Goal: Information Seeking & Learning: Learn about a topic

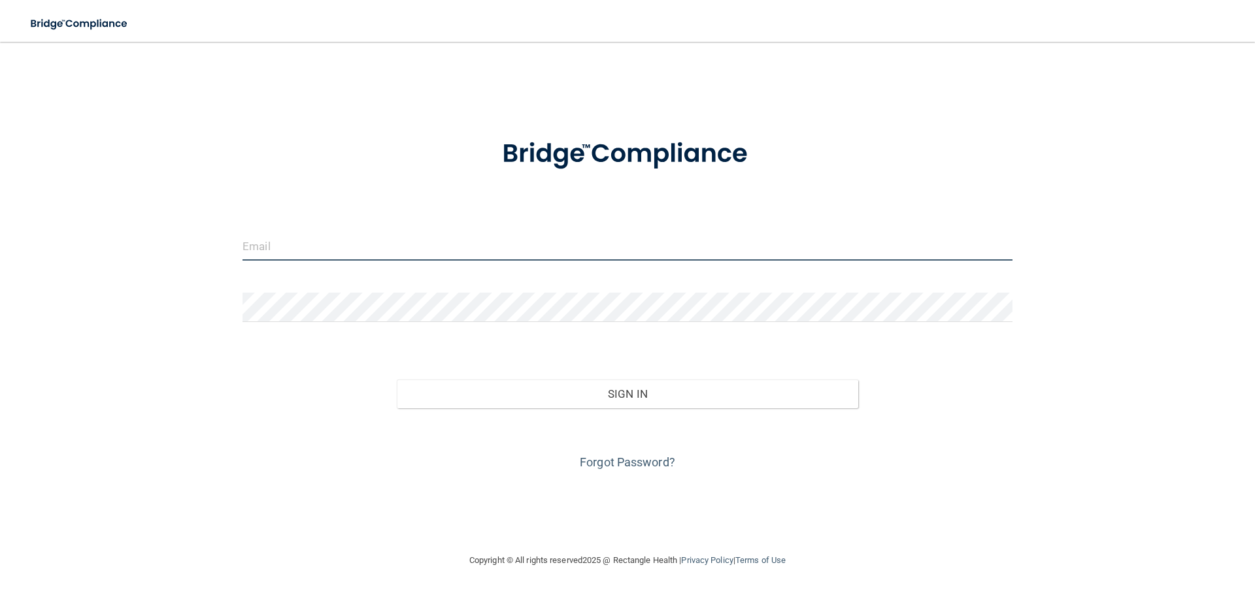
click at [327, 251] on input "email" at bounding box center [627, 245] width 770 height 29
type input "[EMAIL_ADDRESS][DOMAIN_NAME]"
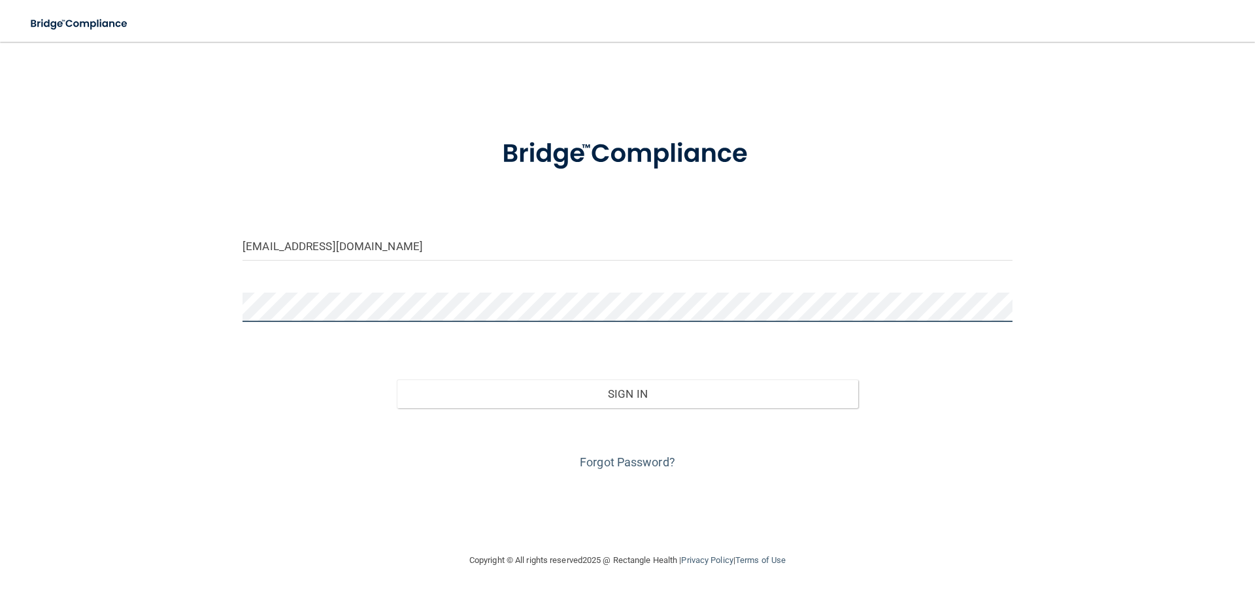
click at [397, 380] on button "Sign In" at bounding box center [628, 394] width 462 height 29
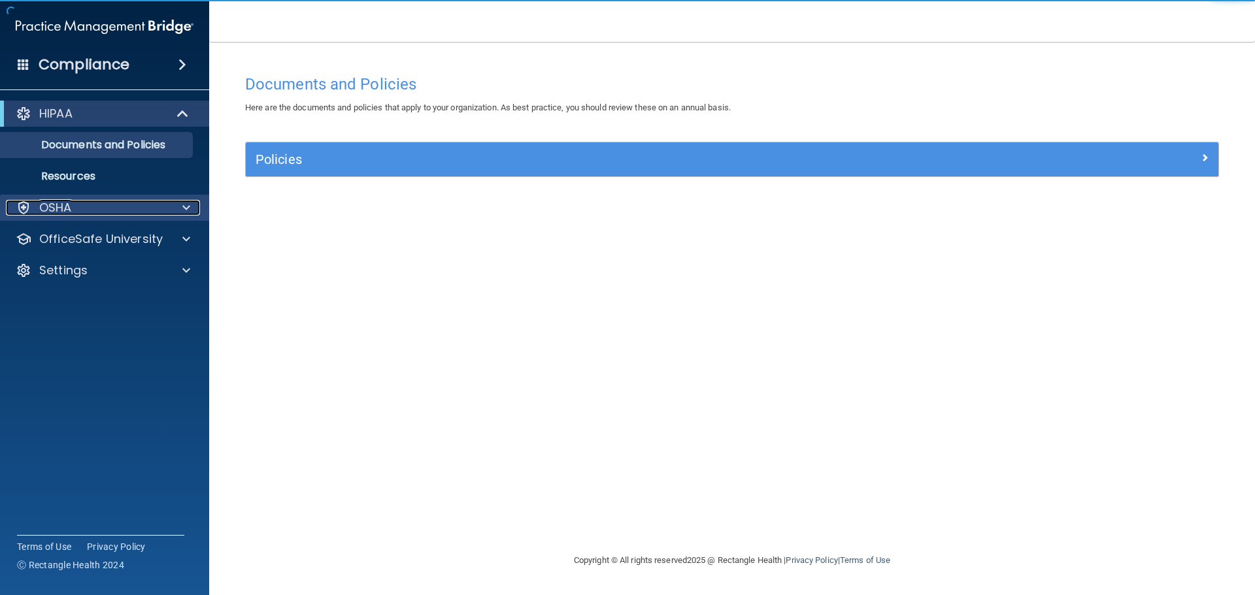
click at [78, 213] on div "OSHA" at bounding box center [87, 208] width 162 height 16
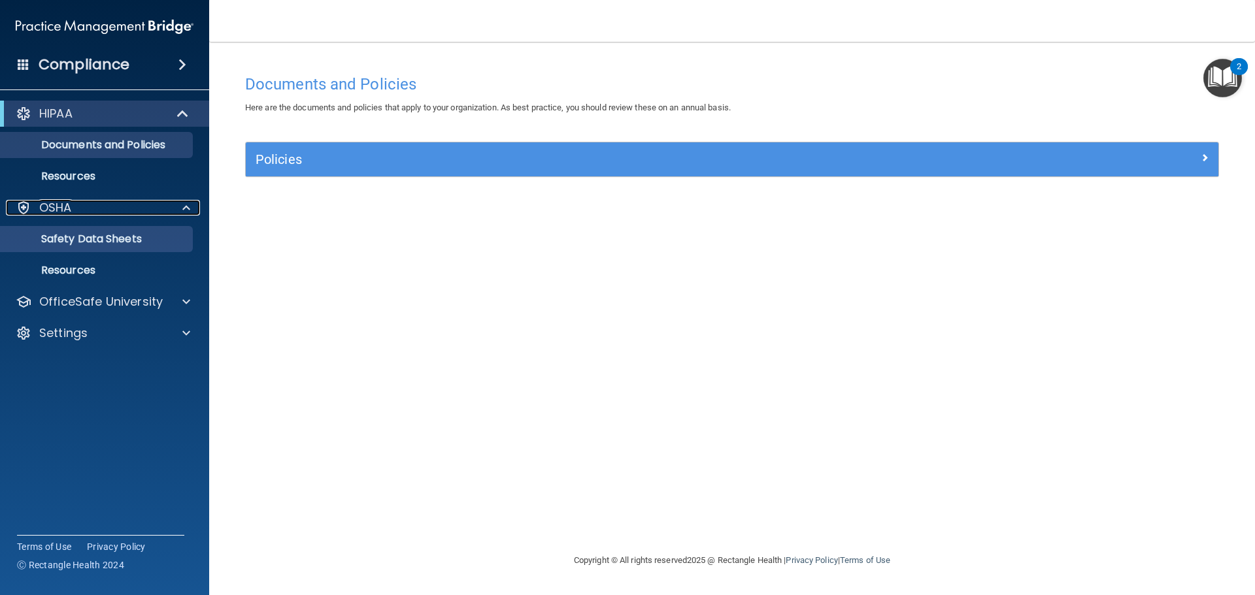
drag, startPoint x: 80, startPoint y: 213, endPoint x: 78, endPoint y: 227, distance: 13.9
click at [80, 214] on div "OSHA" at bounding box center [87, 208] width 162 height 16
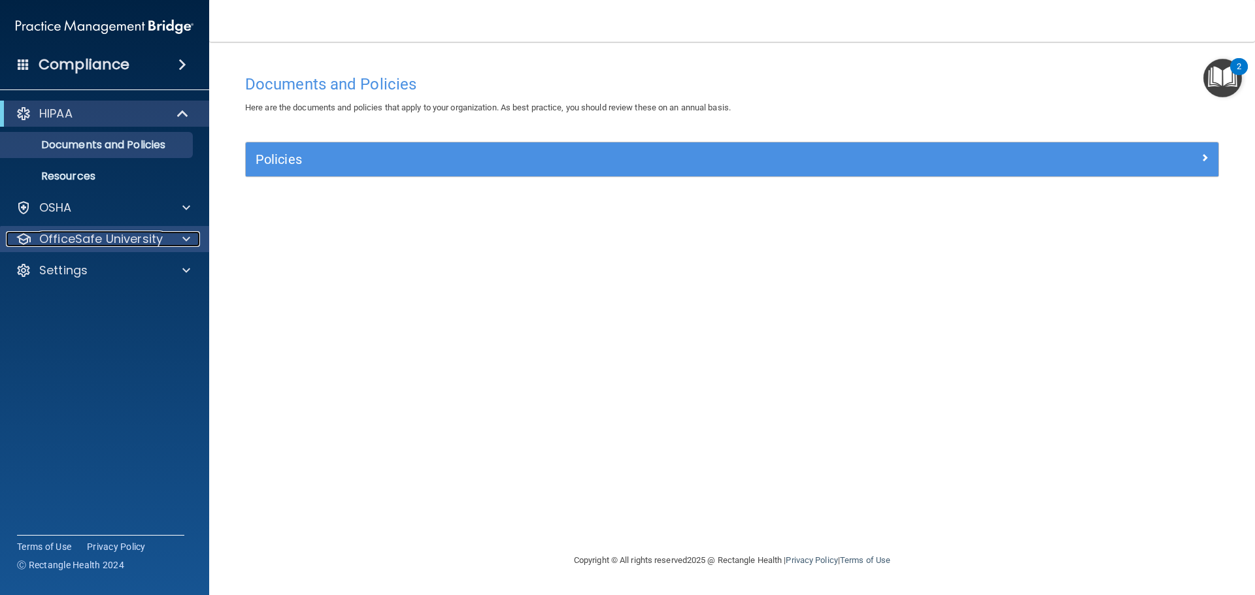
click at [155, 240] on p "OfficeSafe University" at bounding box center [100, 239] width 123 height 16
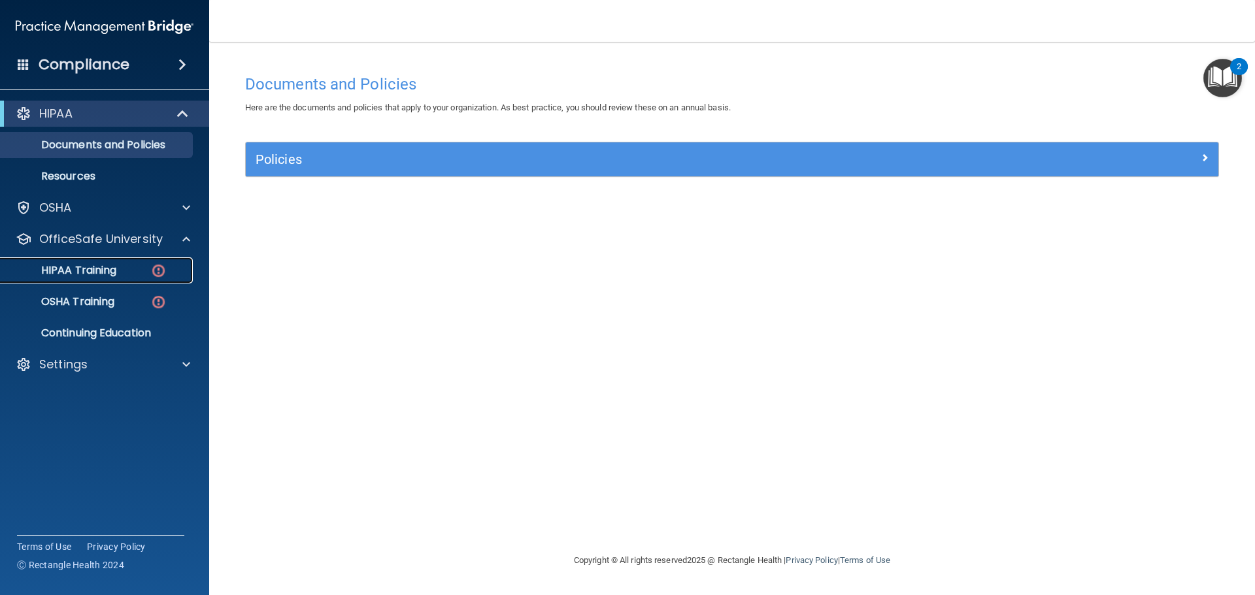
click at [97, 269] on p "HIPAA Training" at bounding box center [62, 270] width 108 height 13
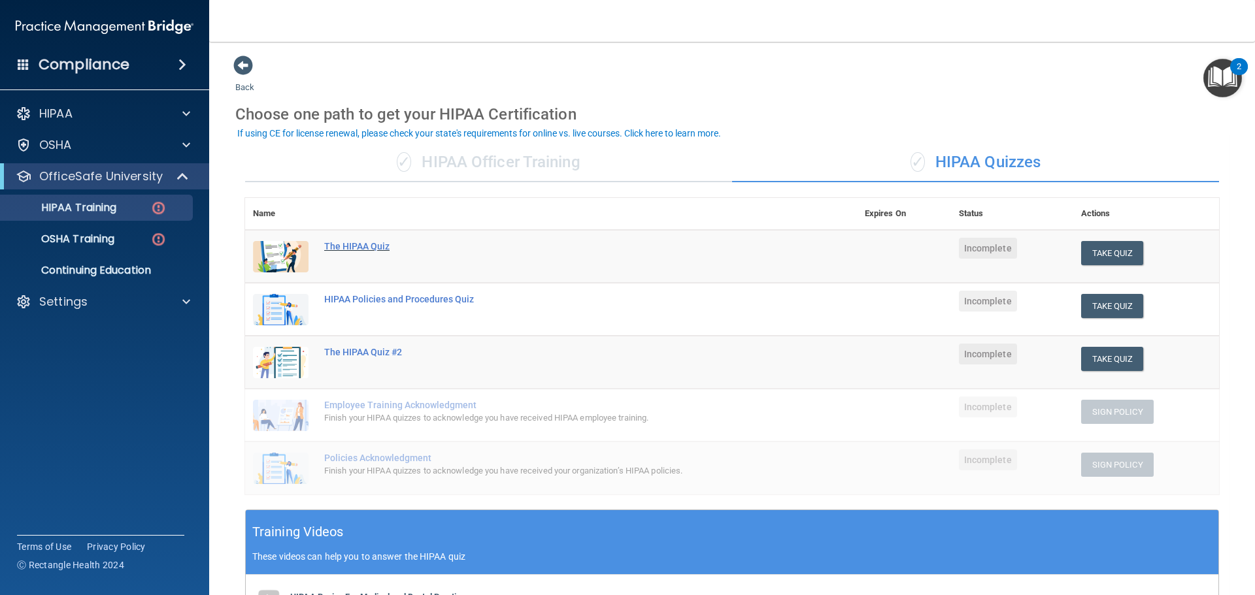
click at [371, 244] on div "The HIPAA Quiz" at bounding box center [557, 246] width 467 height 10
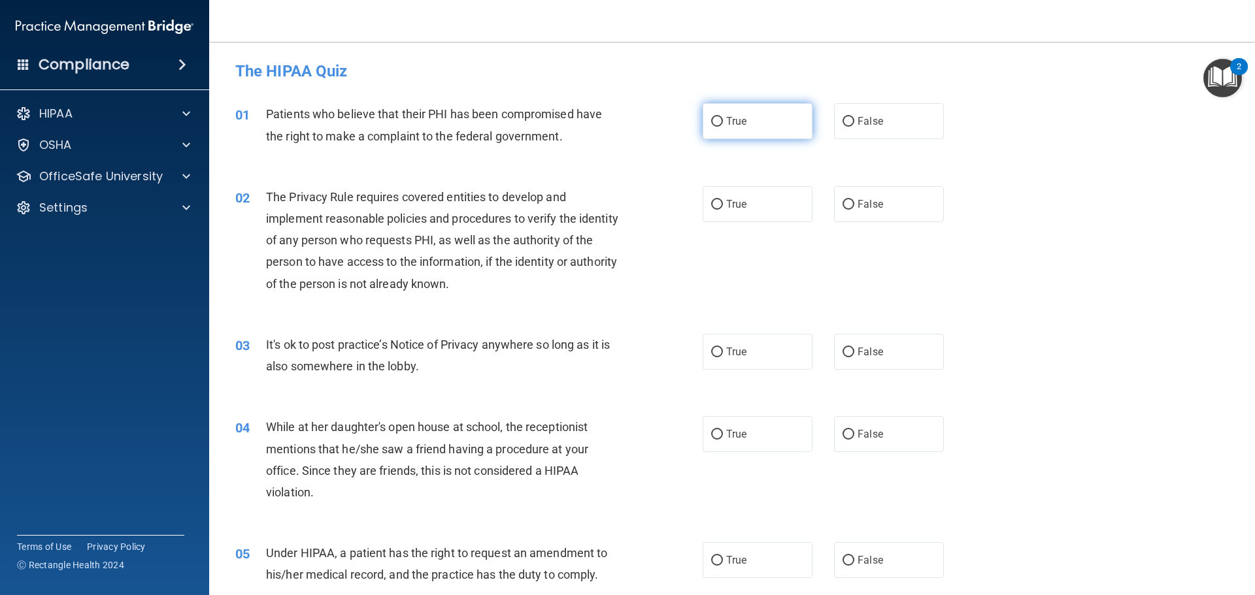
click at [715, 126] on input "True" at bounding box center [717, 122] width 12 height 10
radio input "true"
click at [746, 206] on label "True" at bounding box center [757, 204] width 110 height 36
click at [723, 206] on input "True" at bounding box center [717, 205] width 12 height 10
radio input "true"
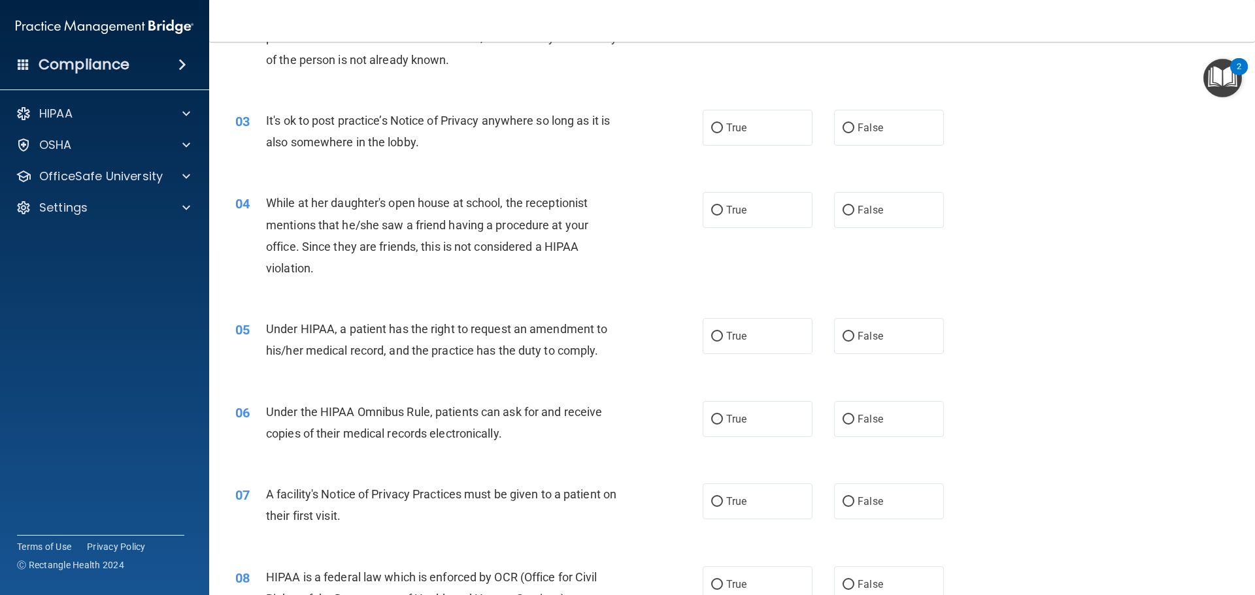
scroll to position [261, 0]
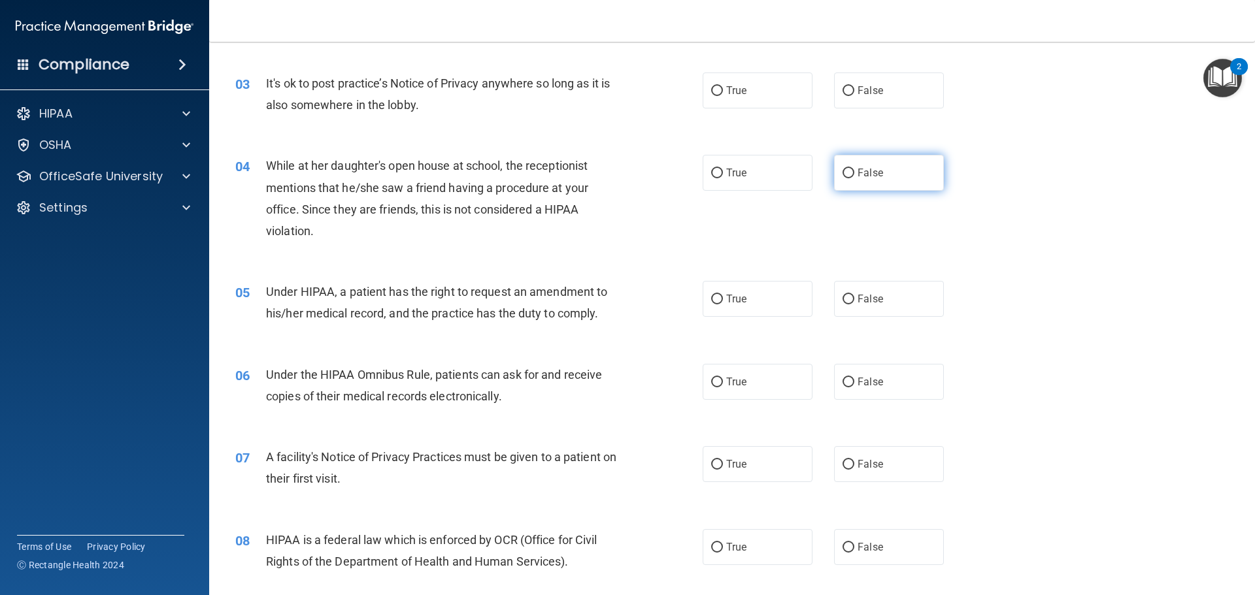
click at [850, 176] on label "False" at bounding box center [889, 173] width 110 height 36
click at [850, 176] on input "False" at bounding box center [848, 174] width 12 height 10
radio input "true"
click at [748, 311] on label "True" at bounding box center [757, 299] width 110 height 36
click at [723, 304] on input "True" at bounding box center [717, 300] width 12 height 10
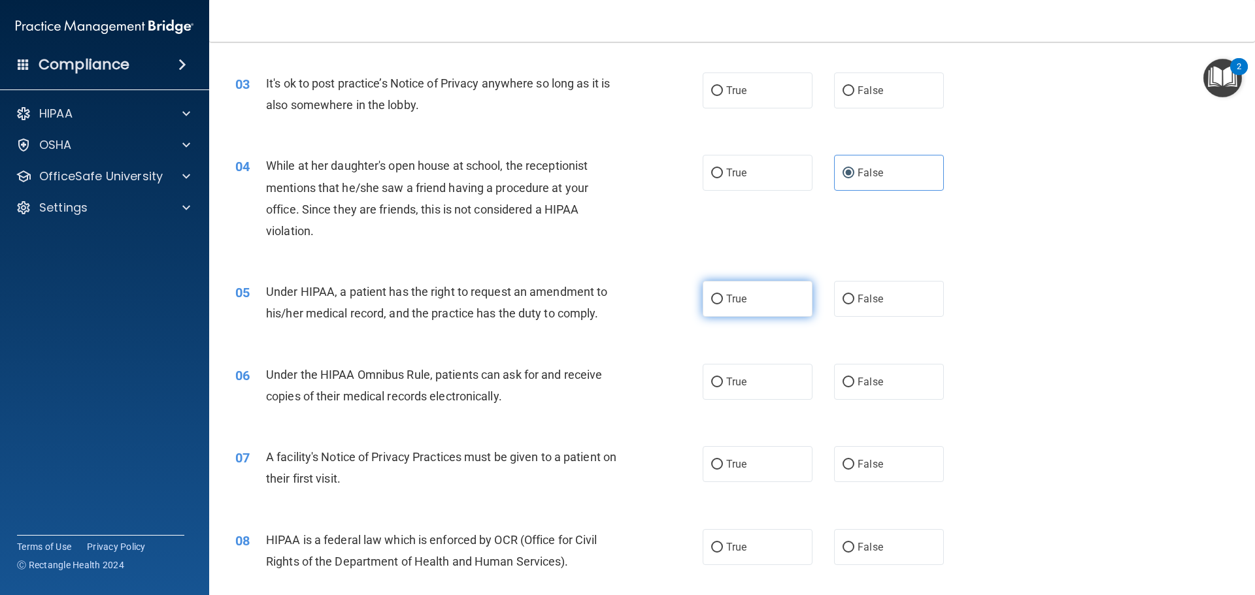
radio input "true"
click at [732, 386] on span "True" at bounding box center [736, 382] width 20 height 12
click at [723, 386] on input "True" at bounding box center [717, 383] width 12 height 10
radio input "true"
click at [748, 458] on label "True" at bounding box center [757, 464] width 110 height 36
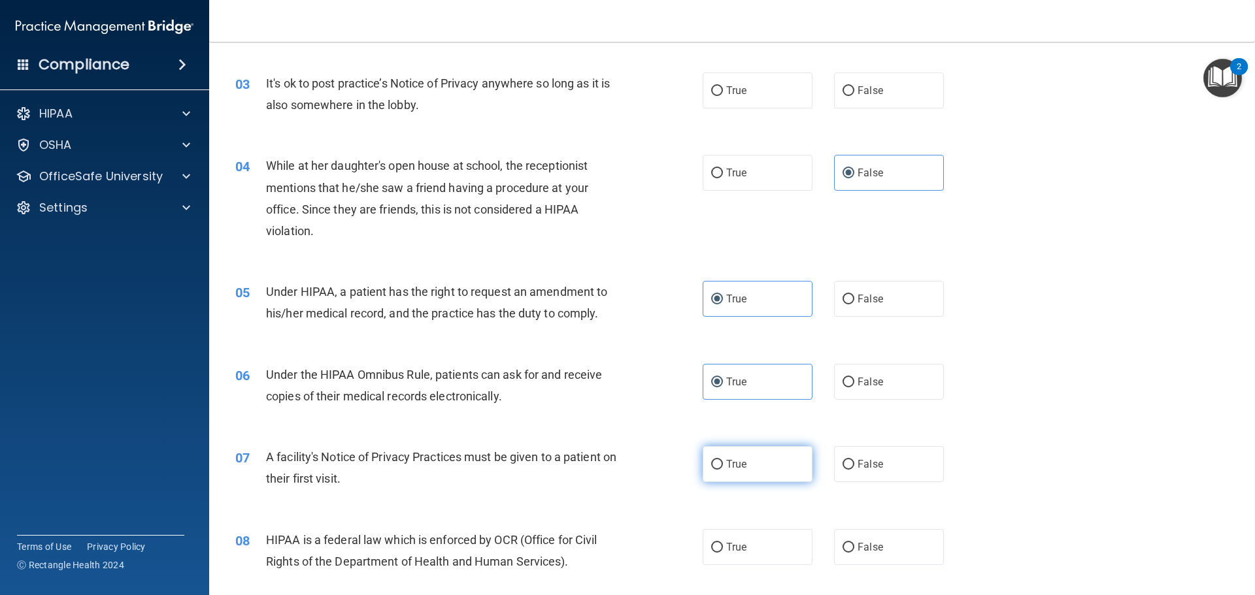
click at [723, 460] on input "True" at bounding box center [717, 465] width 12 height 10
radio input "true"
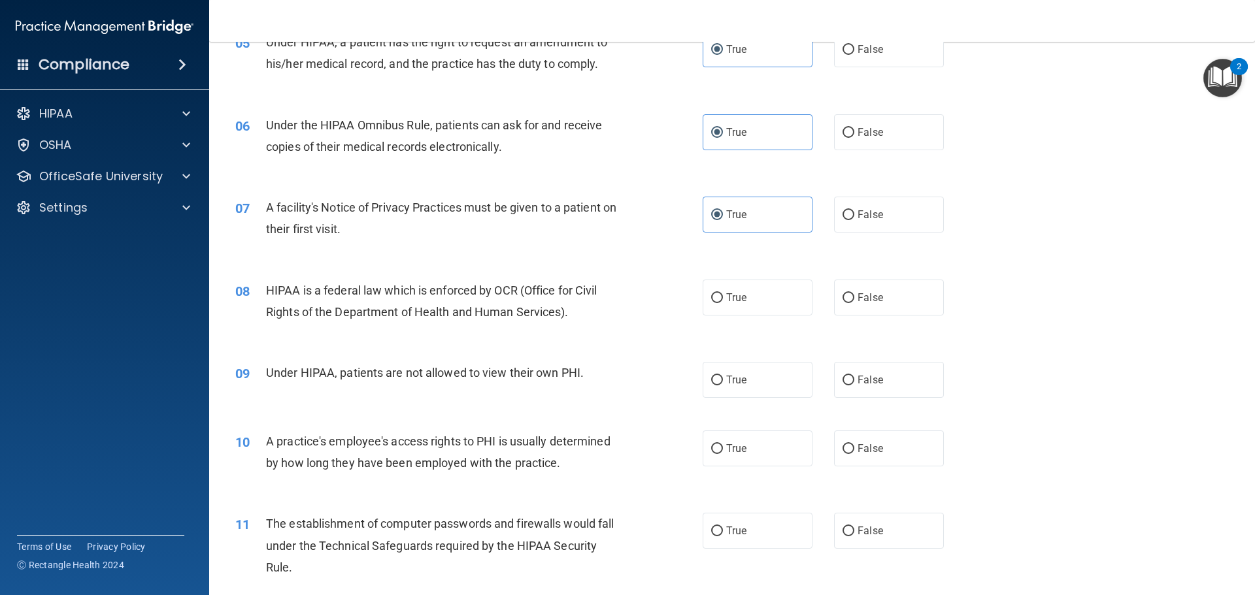
scroll to position [523, 0]
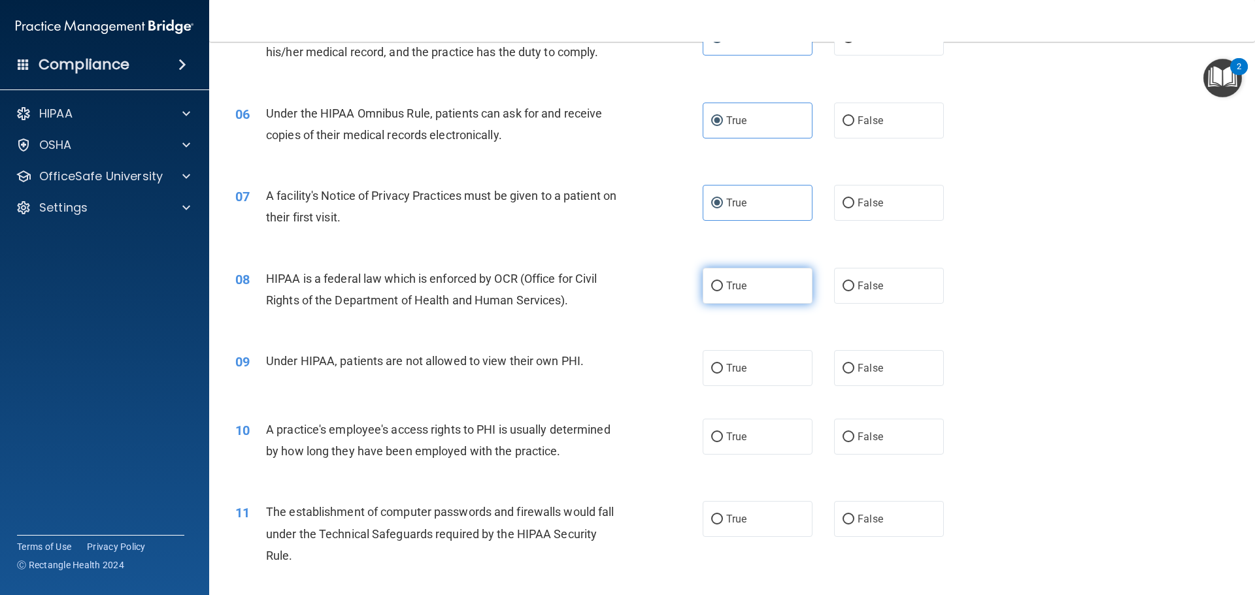
click at [748, 291] on label "True" at bounding box center [757, 286] width 110 height 36
click at [723, 291] on input "True" at bounding box center [717, 287] width 12 height 10
radio input "true"
click at [876, 367] on span "False" at bounding box center [869, 368] width 25 height 12
click at [854, 367] on input "False" at bounding box center [848, 369] width 12 height 10
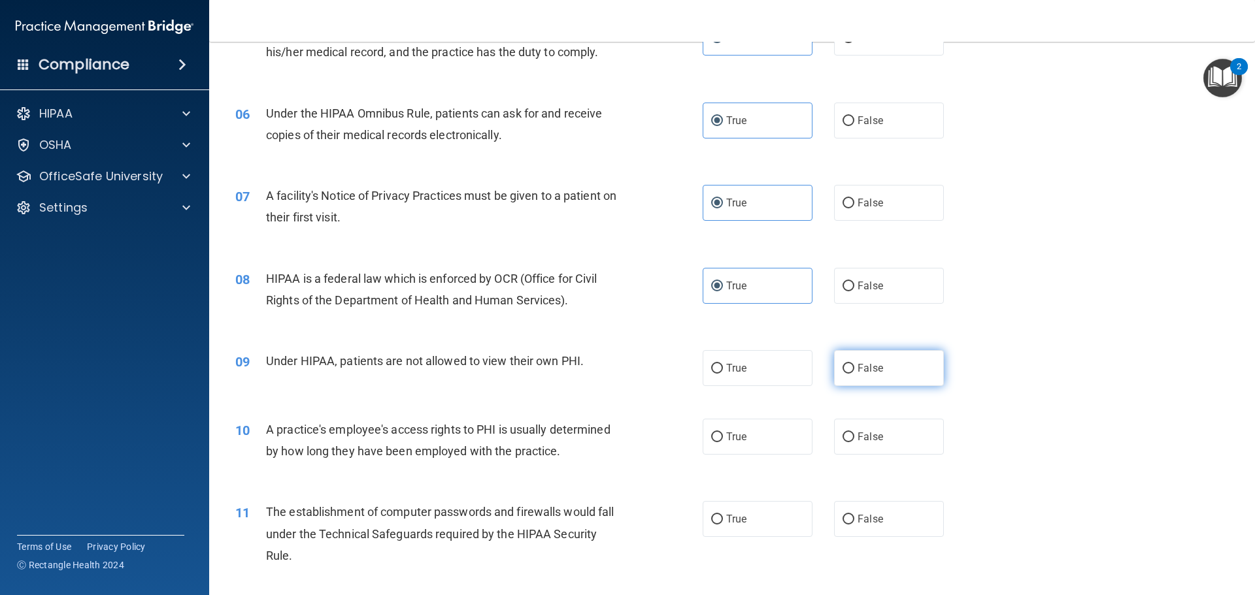
radio input "true"
click at [1019, 413] on div "10 A practice's employee's access rights to PHI is usually determined by how lo…" at bounding box center [731, 444] width 1013 height 82
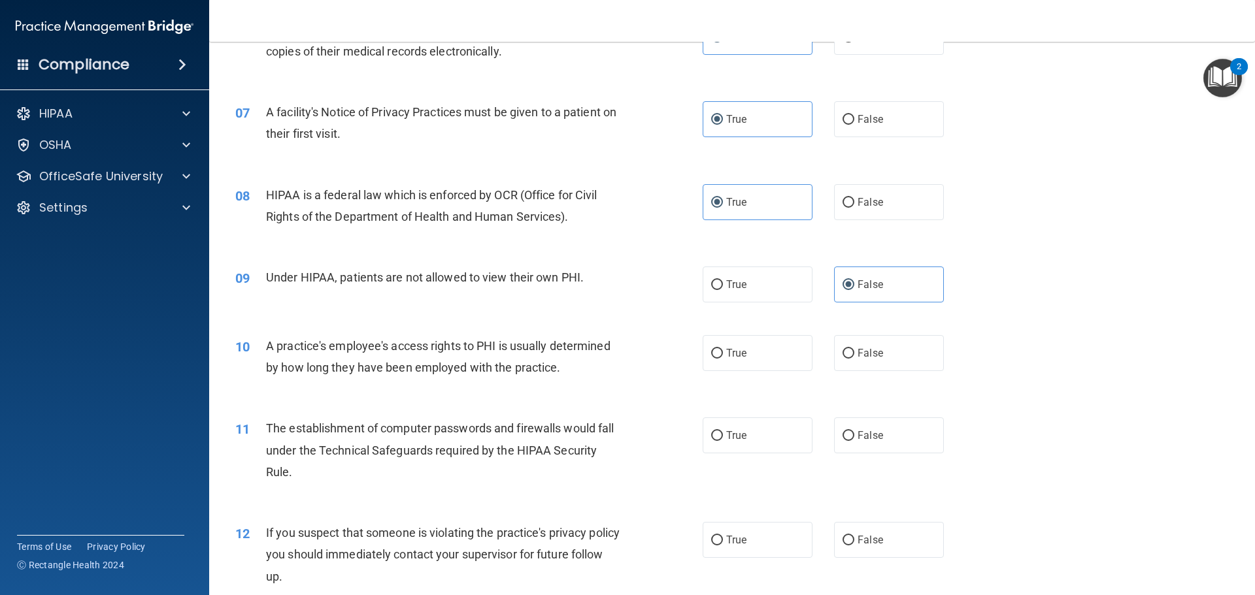
scroll to position [653, 0]
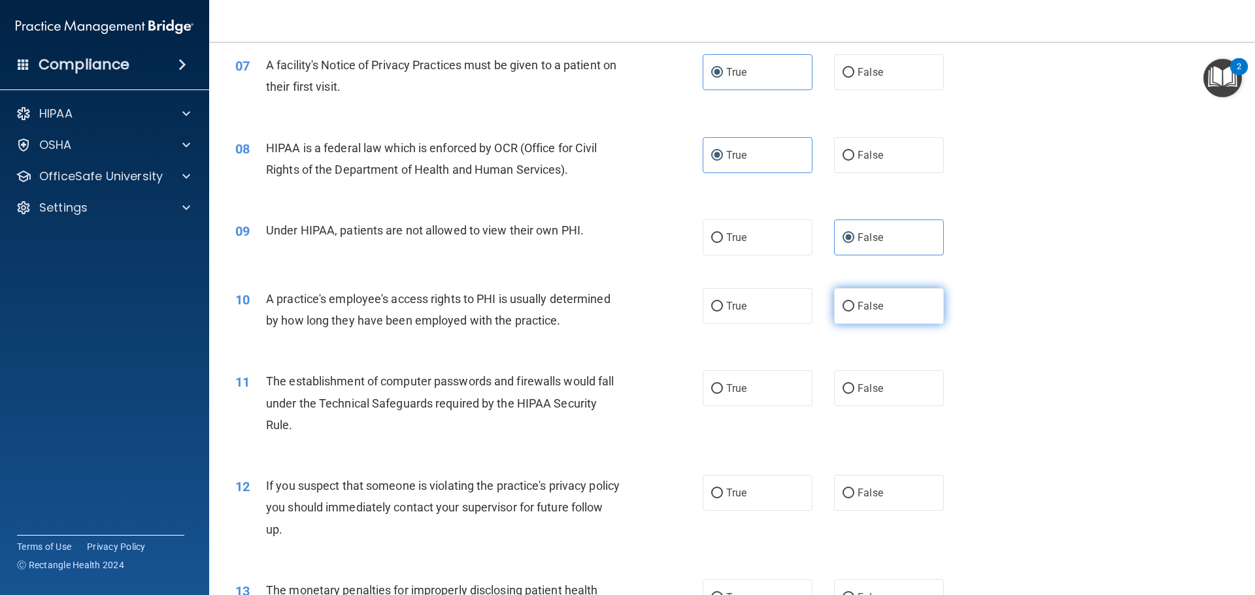
click at [886, 306] on label "False" at bounding box center [889, 306] width 110 height 36
click at [854, 306] on input "False" at bounding box center [848, 307] width 12 height 10
radio input "true"
click at [763, 386] on label "True" at bounding box center [757, 388] width 110 height 36
click at [723, 386] on input "True" at bounding box center [717, 389] width 12 height 10
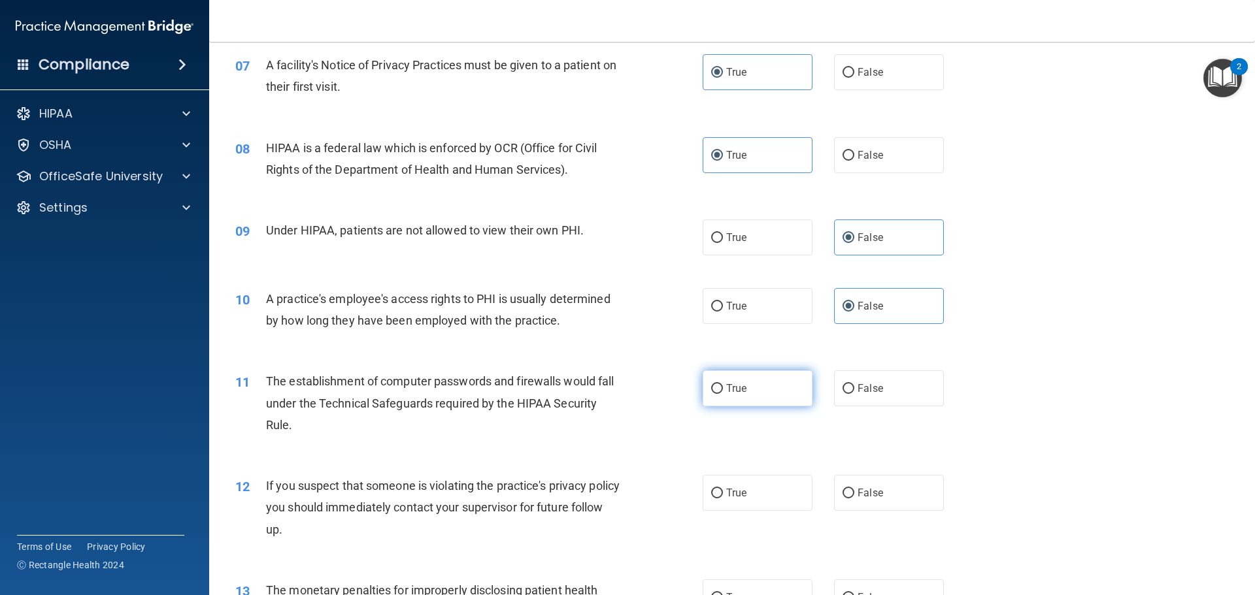
radio input "true"
click at [1076, 447] on div "11 The establishment of computer passwords and firewalls would fall under the T…" at bounding box center [731, 406] width 1013 height 105
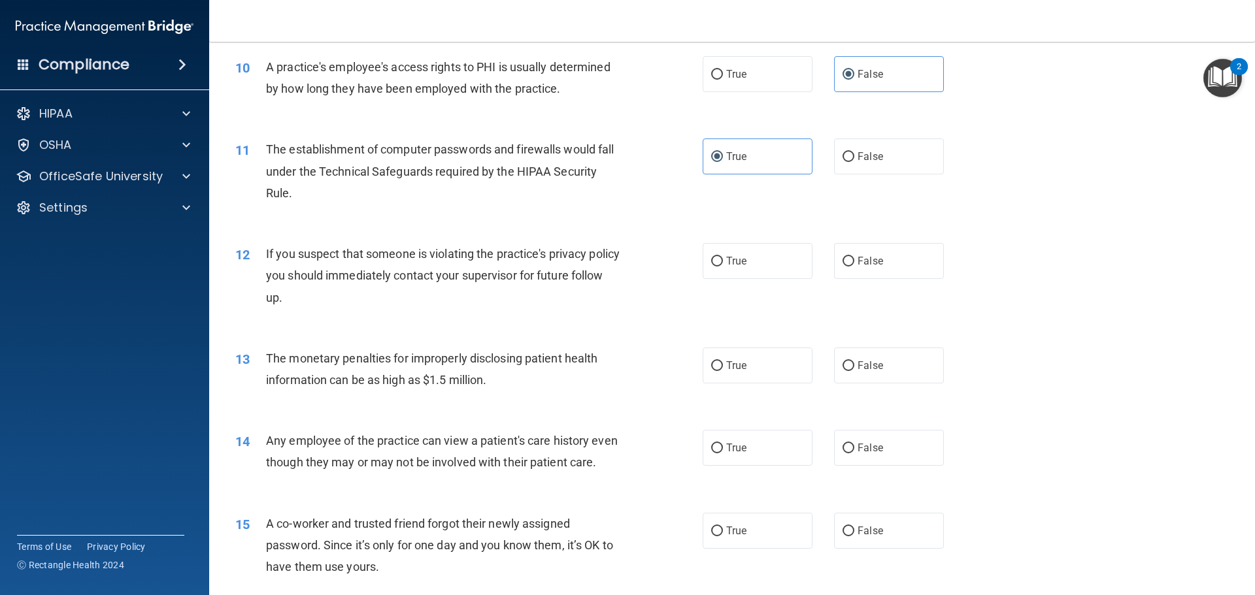
scroll to position [915, 0]
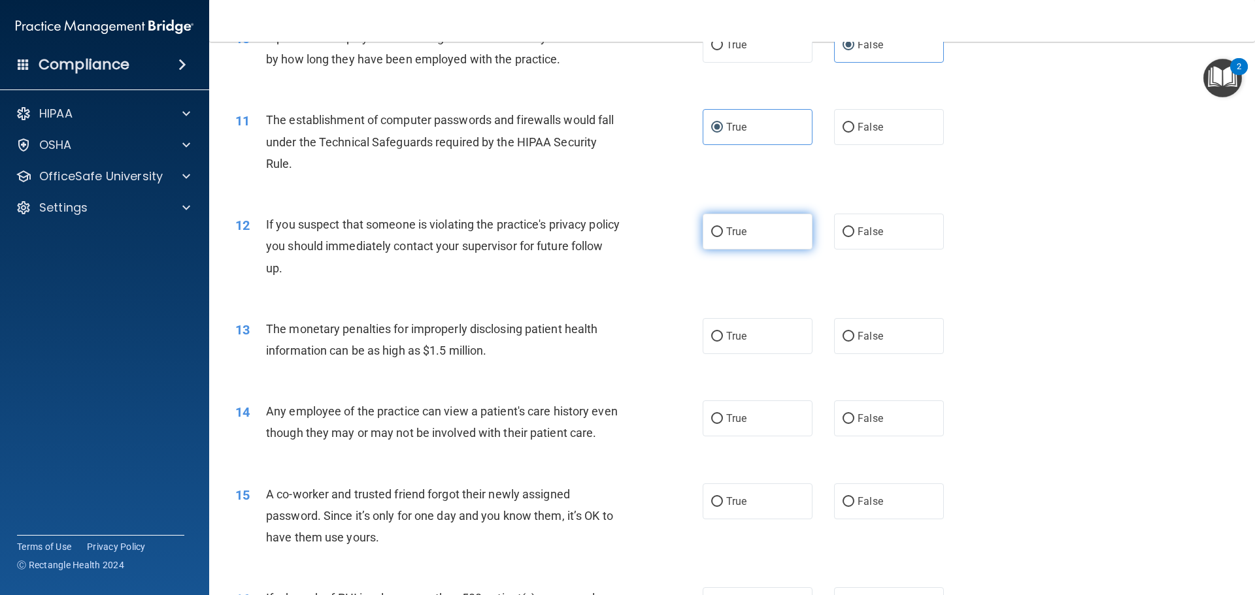
click at [766, 235] on label "True" at bounding box center [757, 232] width 110 height 36
click at [723, 235] on input "True" at bounding box center [717, 232] width 12 height 10
radio input "true"
click at [749, 345] on label "True" at bounding box center [757, 336] width 110 height 36
click at [723, 342] on input "True" at bounding box center [717, 337] width 12 height 10
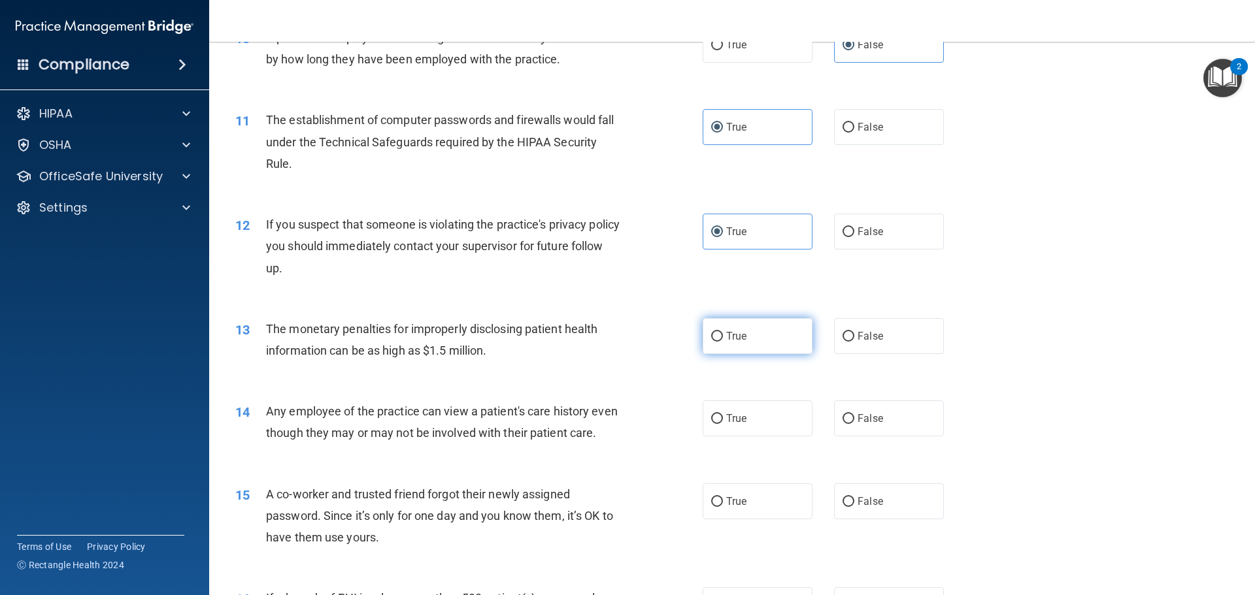
radio input "true"
click at [921, 427] on label "False" at bounding box center [889, 419] width 110 height 36
click at [854, 424] on input "False" at bounding box center [848, 419] width 12 height 10
radio input "true"
click at [1030, 432] on div "14 Any employee of the practice can view a patient's care history even though t…" at bounding box center [731, 425] width 1013 height 82
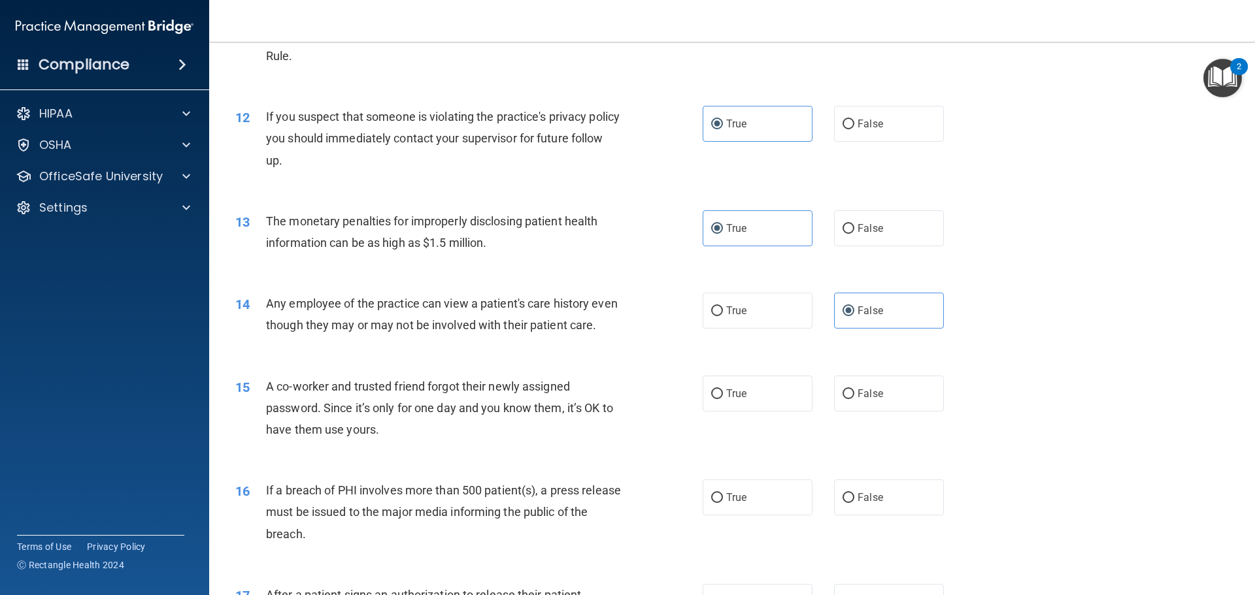
scroll to position [1111, 0]
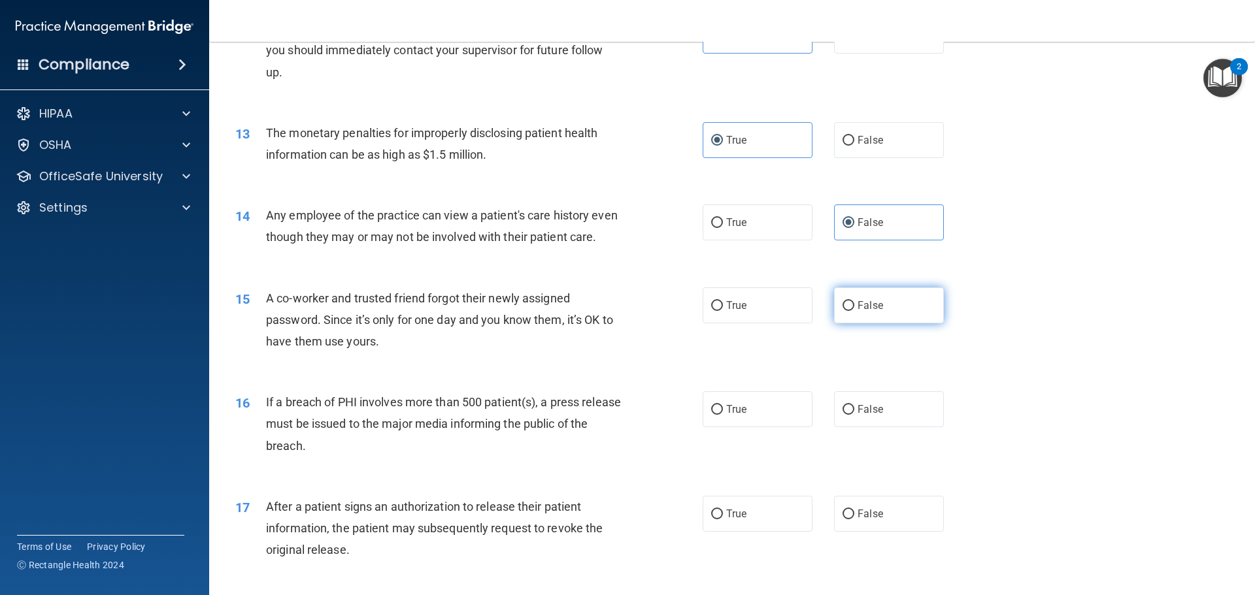
click at [886, 323] on label "False" at bounding box center [889, 306] width 110 height 36
click at [854, 311] on input "False" at bounding box center [848, 306] width 12 height 10
radio input "true"
click at [1038, 406] on div "16 If a breach of PHI involves more than 500 patient(s), a press release must b…" at bounding box center [731, 427] width 1013 height 105
click at [734, 421] on label "True" at bounding box center [757, 409] width 110 height 36
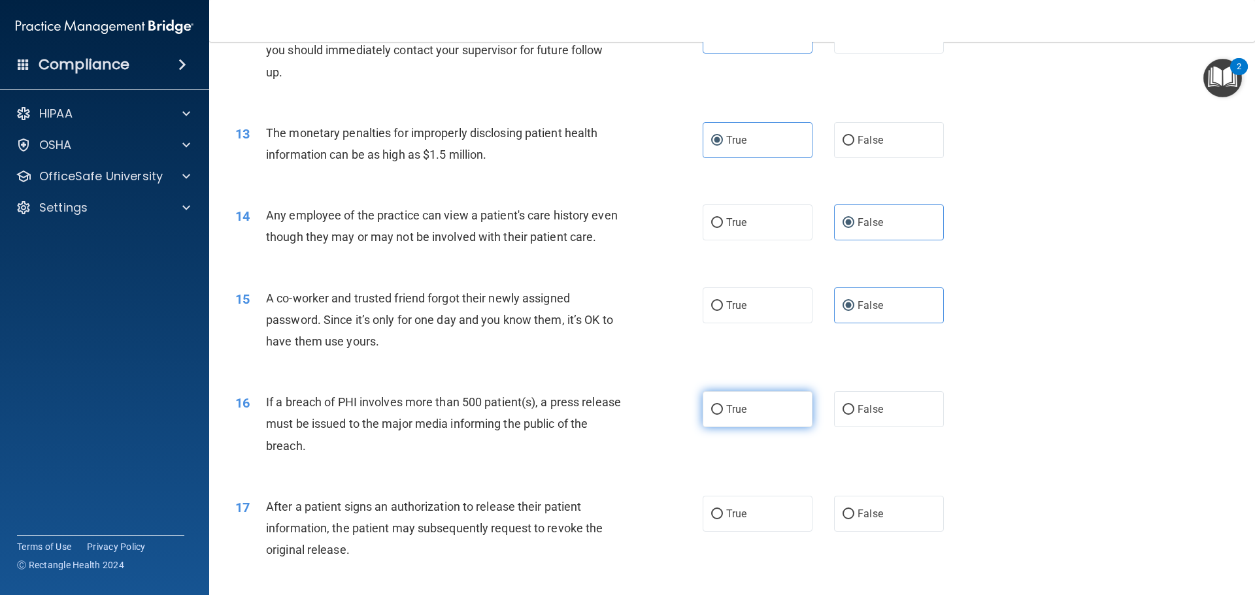
click at [723, 415] on input "True" at bounding box center [717, 410] width 12 height 10
radio input "true"
click at [1106, 421] on div "16 If a breach of PHI involves more than 500 patient(s), a press release must b…" at bounding box center [731, 427] width 1013 height 105
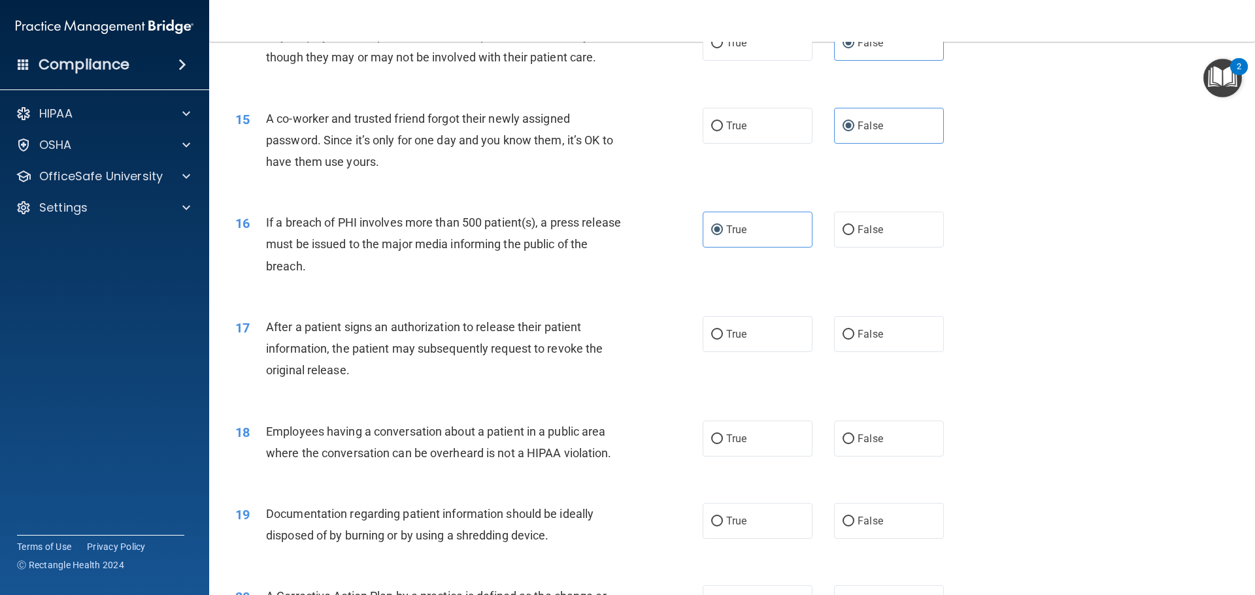
scroll to position [1307, 0]
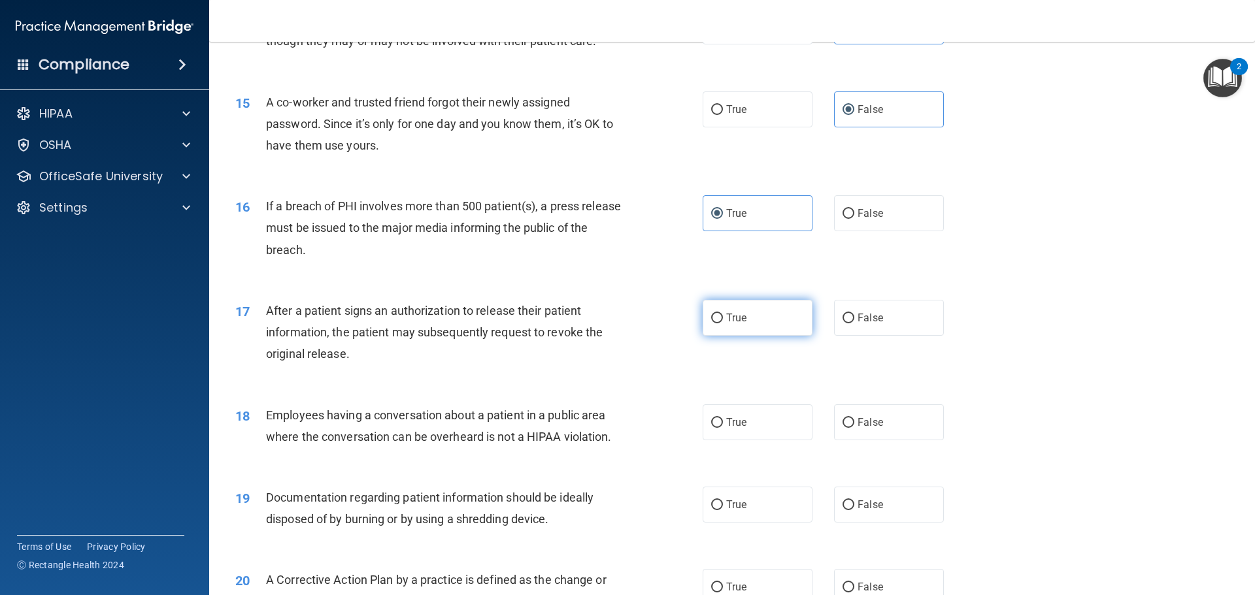
click at [731, 324] on span "True" at bounding box center [736, 318] width 20 height 12
click at [723, 323] on input "True" at bounding box center [717, 319] width 12 height 10
radio input "true"
click at [1086, 387] on div "17 After a patient signs an authorization to release their patient information,…" at bounding box center [731, 336] width 1013 height 105
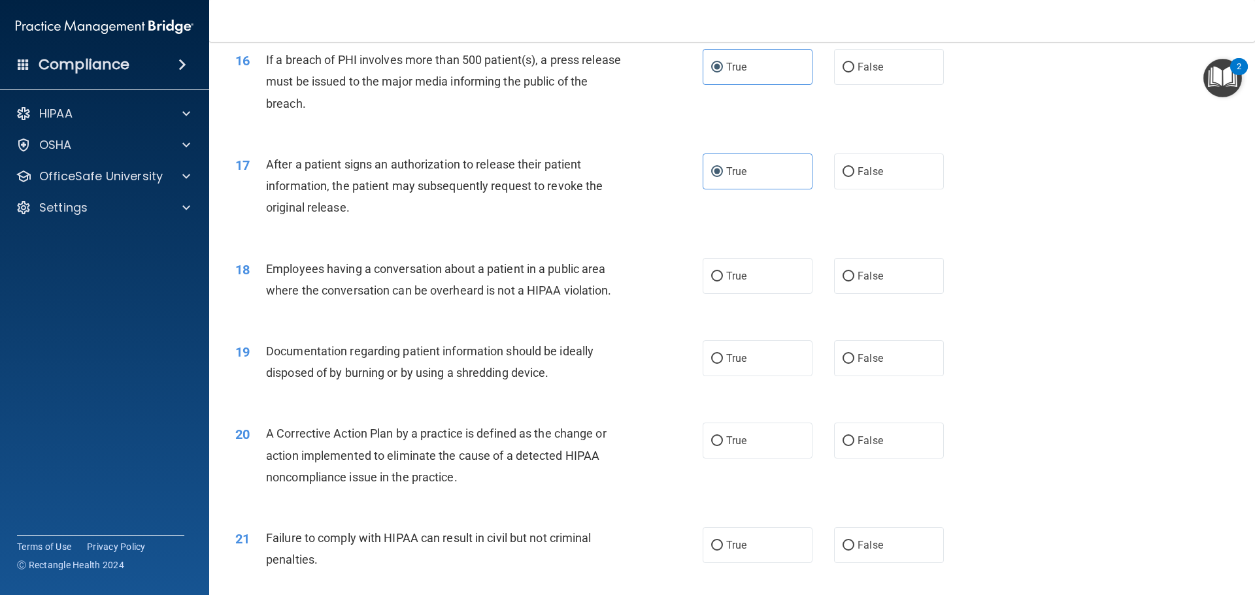
scroll to position [1503, 0]
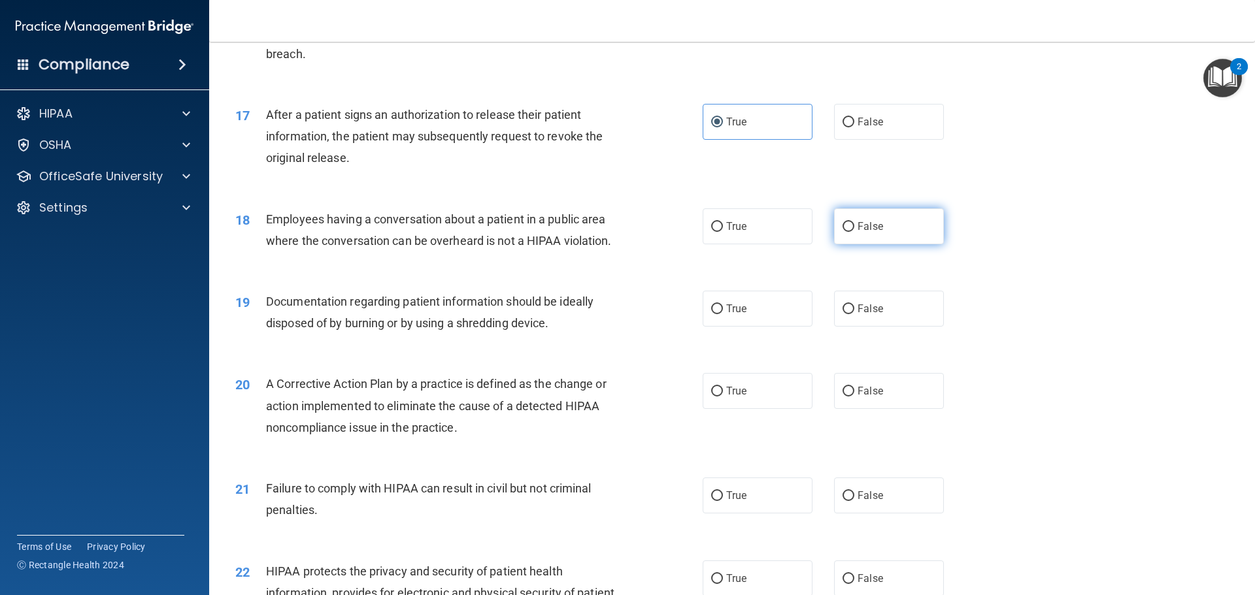
click at [867, 233] on span "False" at bounding box center [869, 226] width 25 height 12
click at [854, 232] on input "False" at bounding box center [848, 227] width 12 height 10
radio input "true"
click at [1062, 309] on div "19 Documentation regarding patient information should be ideally disposed of by…" at bounding box center [731, 315] width 1013 height 82
click at [736, 315] on span "True" at bounding box center [736, 309] width 20 height 12
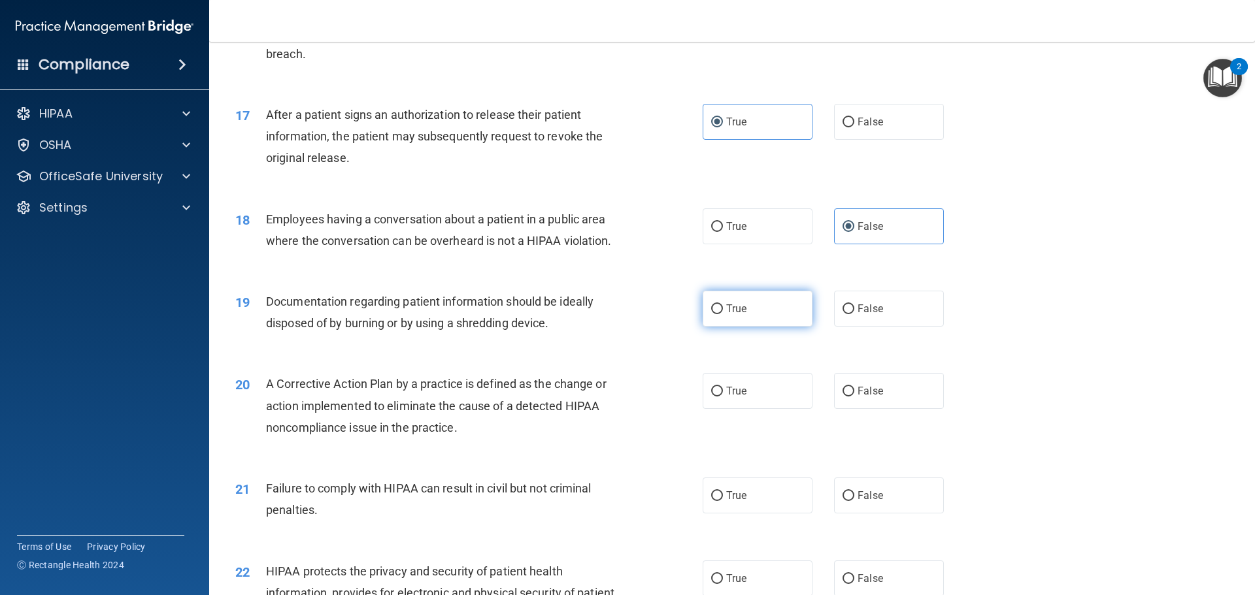
click at [723, 314] on input "True" at bounding box center [717, 309] width 12 height 10
radio input "true"
click at [1074, 357] on div "19 Documentation regarding patient information should be ideally disposed of by…" at bounding box center [731, 315] width 1013 height 82
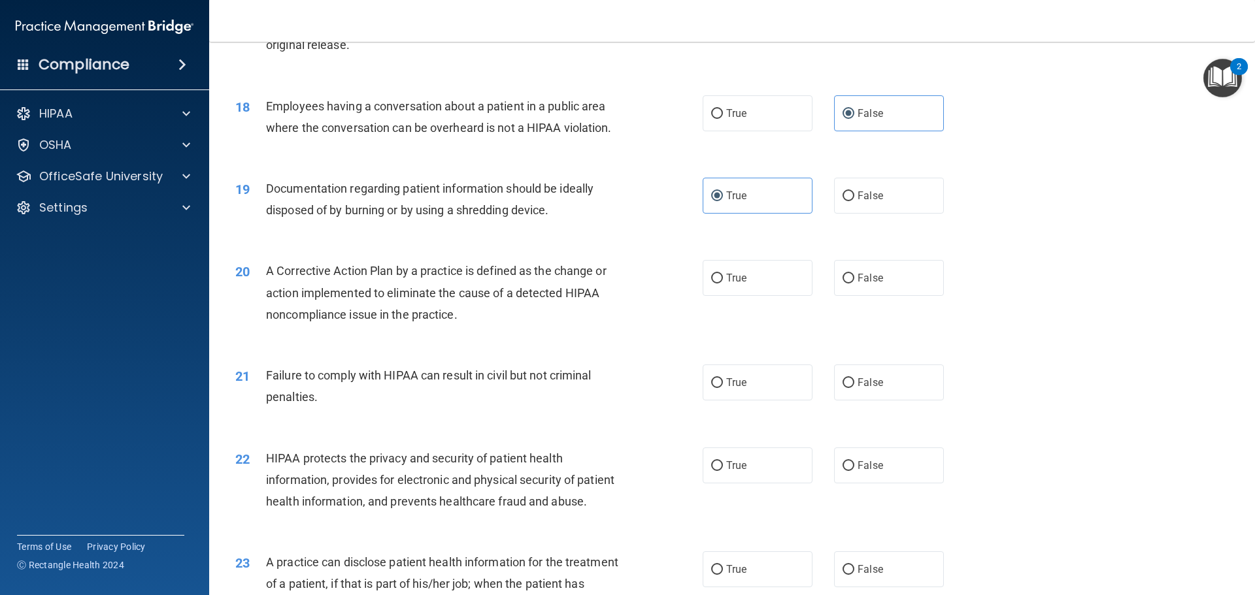
scroll to position [1634, 0]
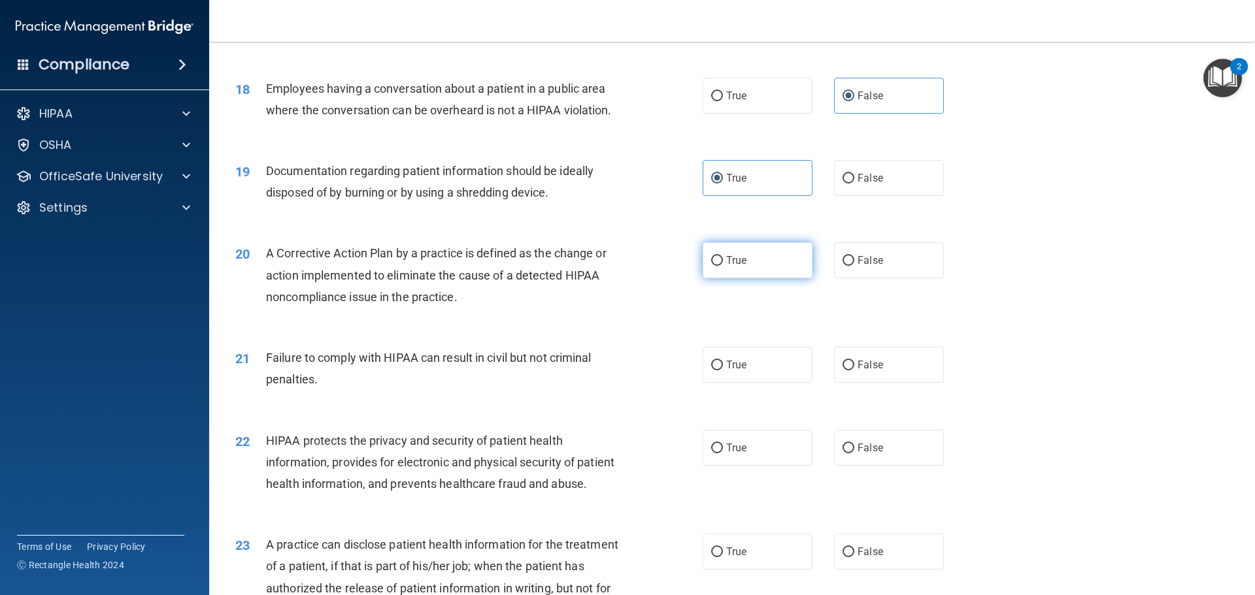
click at [705, 278] on label "True" at bounding box center [757, 260] width 110 height 36
click at [711, 266] on input "True" at bounding box center [717, 261] width 12 height 10
radio input "true"
click at [902, 383] on label "False" at bounding box center [889, 365] width 110 height 36
click at [854, 370] on input "False" at bounding box center [848, 366] width 12 height 10
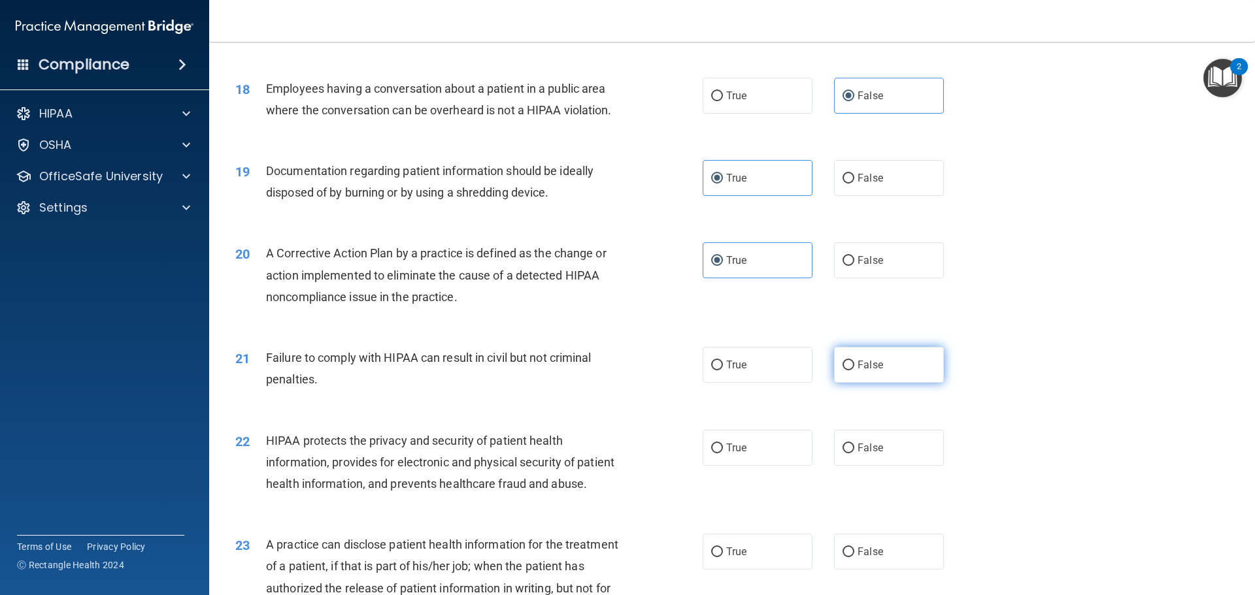
radio input "true"
click at [1015, 399] on div "21 Failure to comply with HIPAA can result in civil but not criminal penalties.…" at bounding box center [731, 372] width 1013 height 82
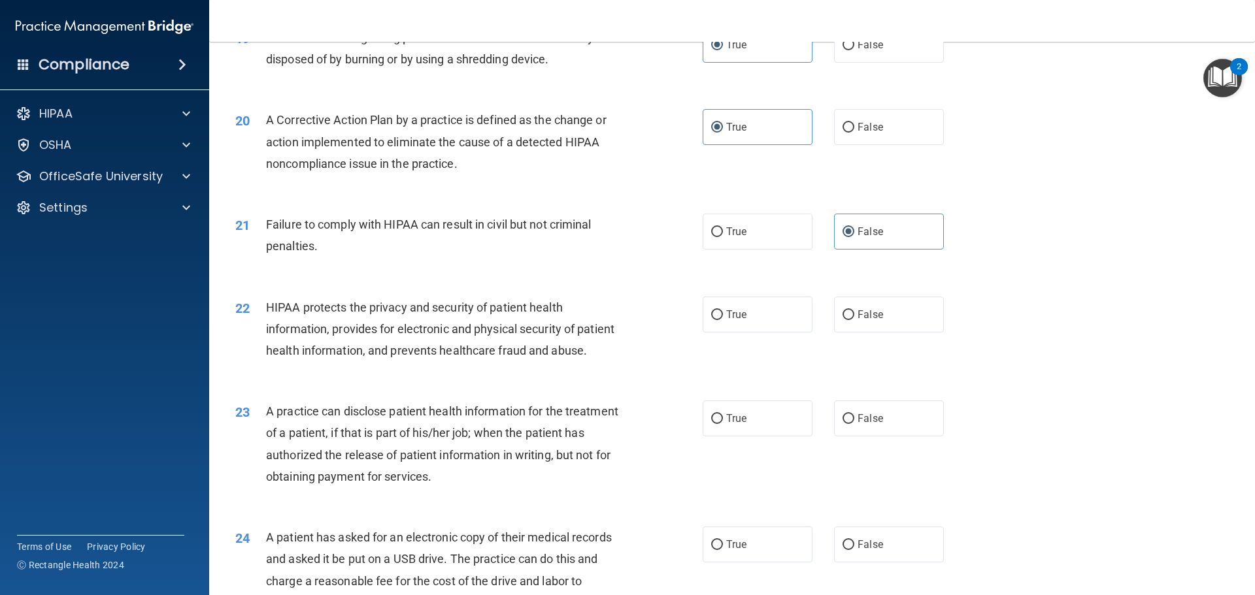
scroll to position [1830, 0]
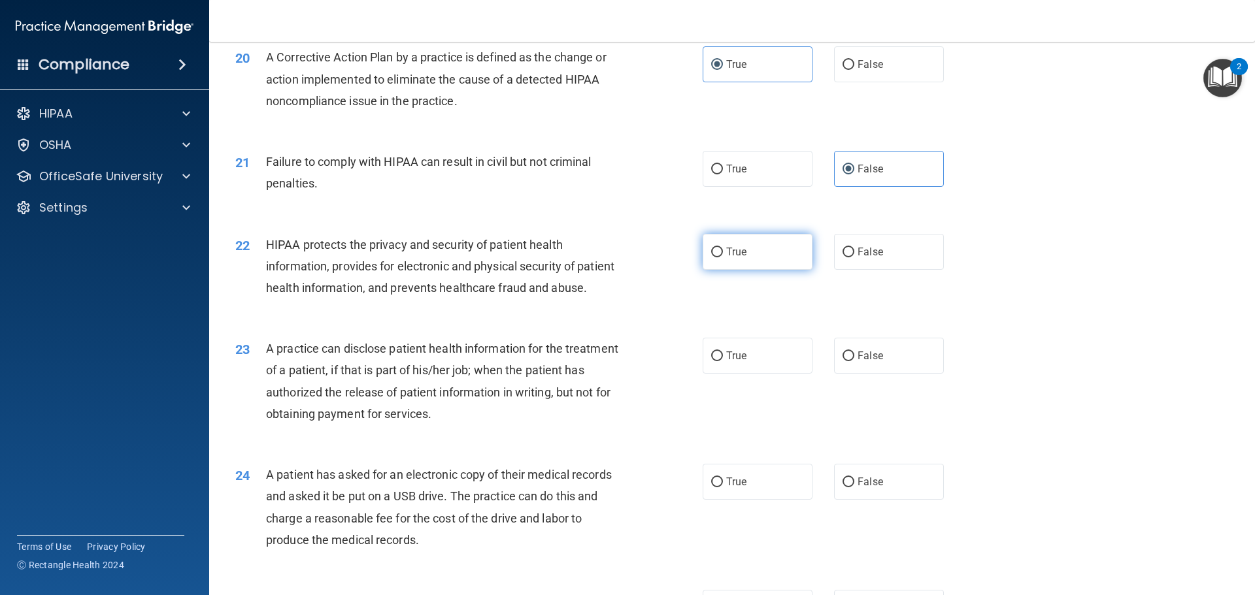
click at [726, 258] on span "True" at bounding box center [736, 252] width 20 height 12
click at [723, 257] on input "True" at bounding box center [717, 253] width 12 height 10
radio input "true"
click at [1090, 378] on div "23 A practice can disclose patient health information for the treatment of a pa…" at bounding box center [731, 384] width 1013 height 126
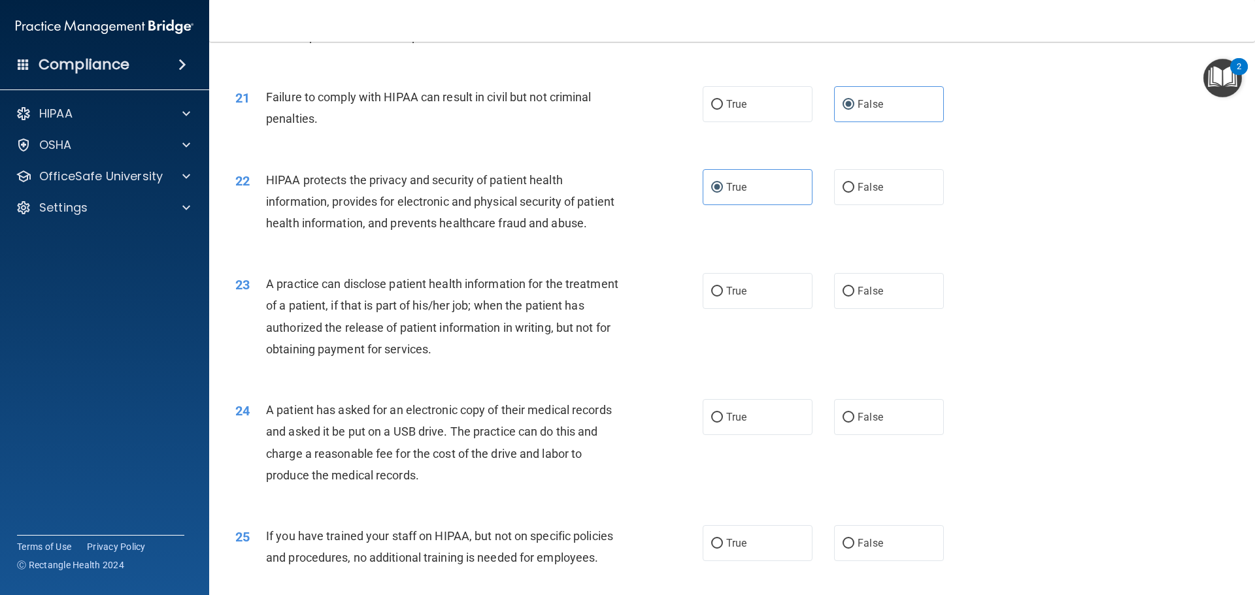
scroll to position [1895, 0]
click at [746, 308] on label "True" at bounding box center [757, 290] width 110 height 36
click at [723, 296] on input "True" at bounding box center [717, 291] width 12 height 10
radio input "true"
click at [1098, 382] on div "23 A practice can disclose patient health information for the treatment of a pa…" at bounding box center [731, 319] width 1013 height 126
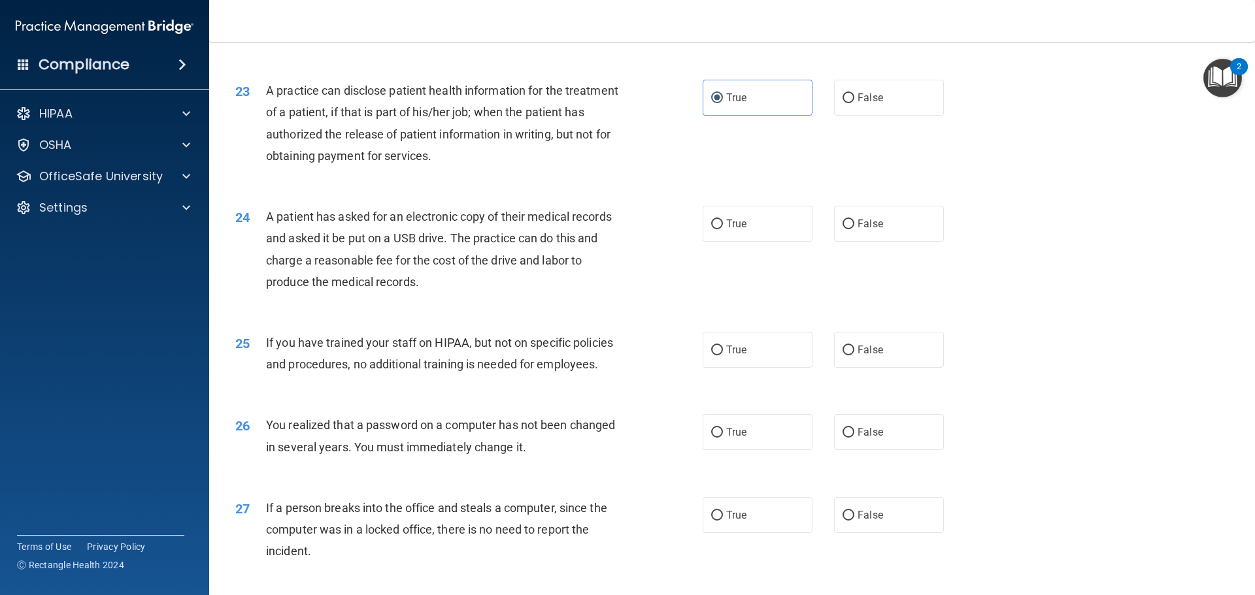
scroll to position [2091, 0]
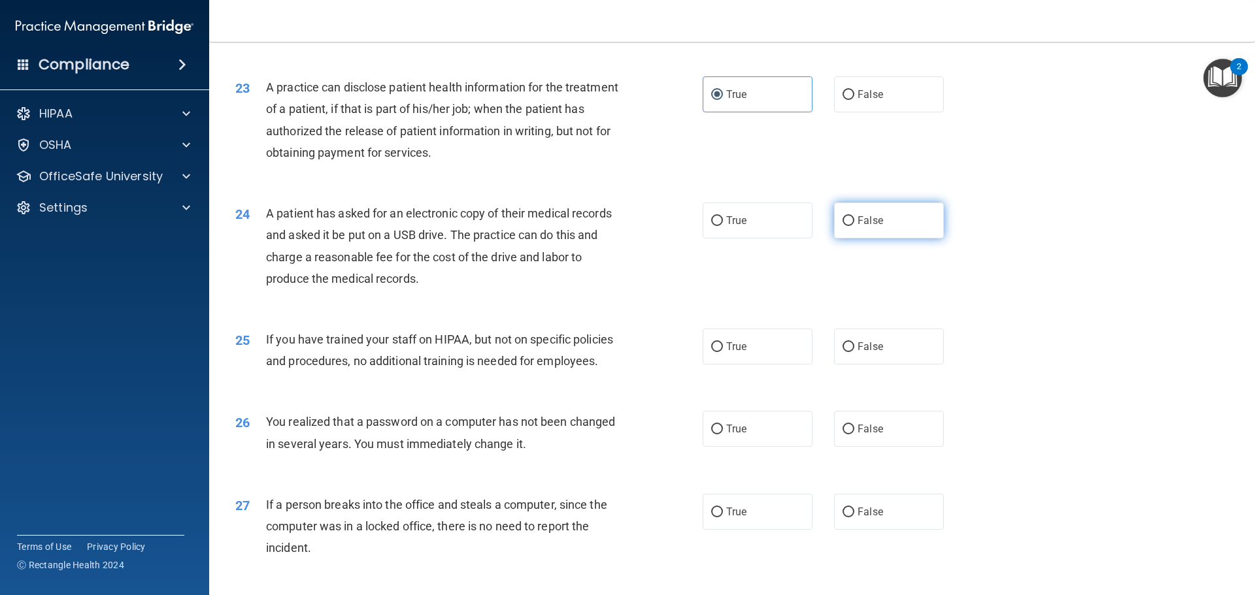
click at [890, 238] on label "False" at bounding box center [889, 221] width 110 height 36
click at [854, 226] on input "False" at bounding box center [848, 221] width 12 height 10
radio input "true"
click at [1046, 312] on div "24 A patient has asked for an electronic copy of their medical records and aske…" at bounding box center [731, 249] width 1013 height 126
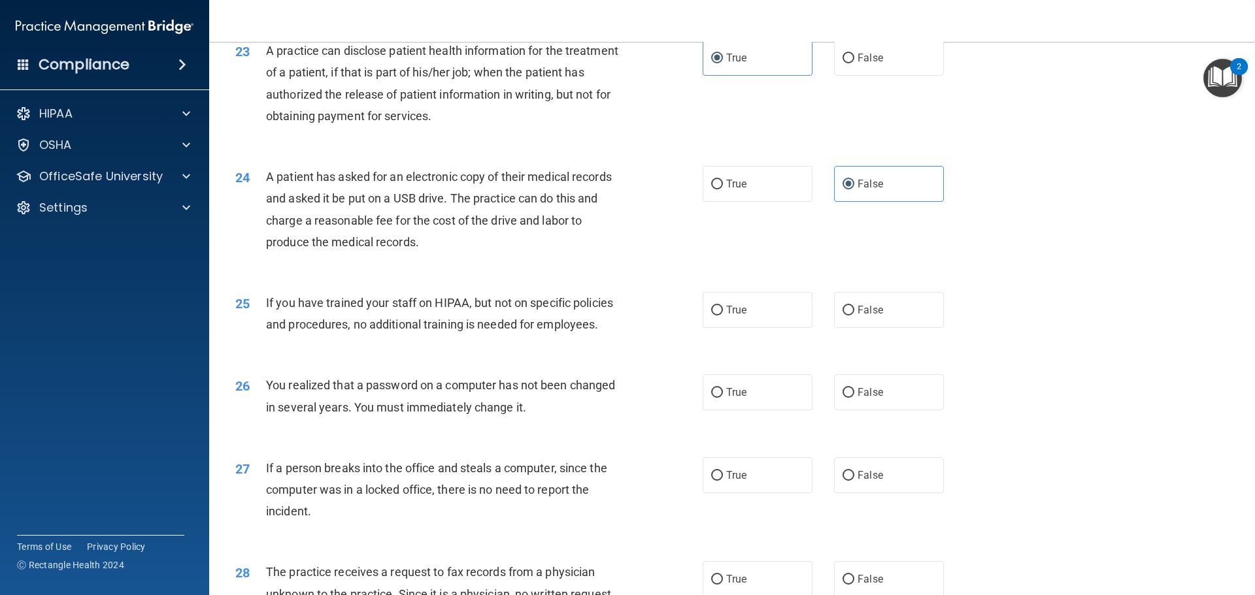
scroll to position [2156, 0]
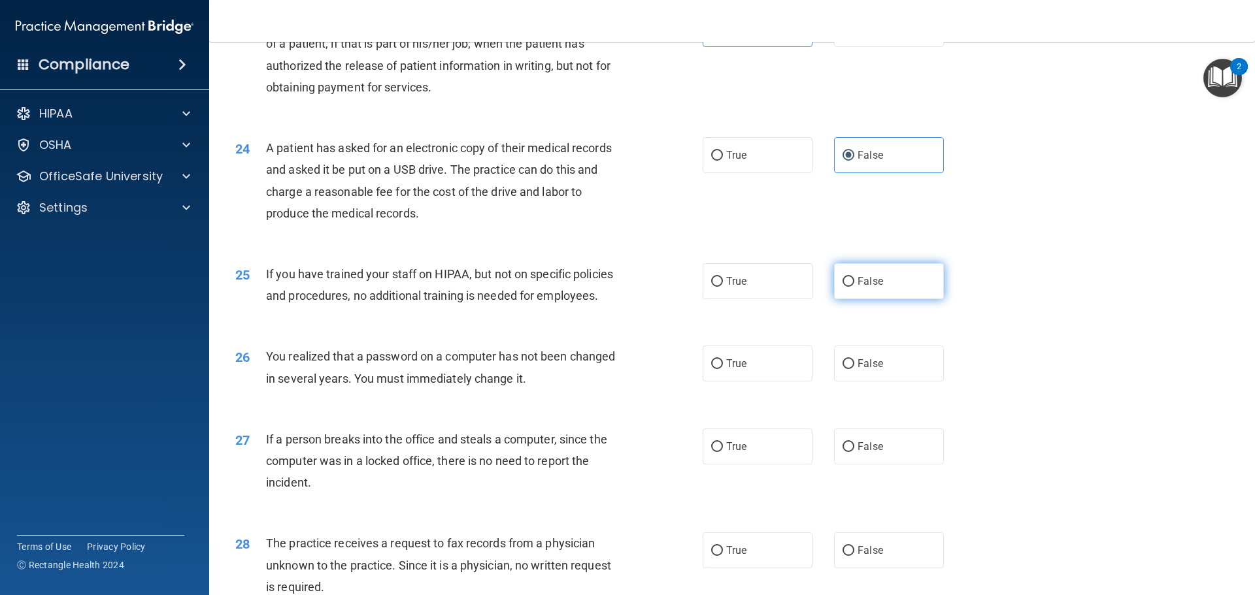
click at [906, 299] on label "False" at bounding box center [889, 281] width 110 height 36
click at [854, 287] on input "False" at bounding box center [848, 282] width 12 height 10
radio input "true"
click at [1020, 329] on div "25 If you have trained your staff on HIPAA, but not on specific policies and pr…" at bounding box center [731, 288] width 1013 height 82
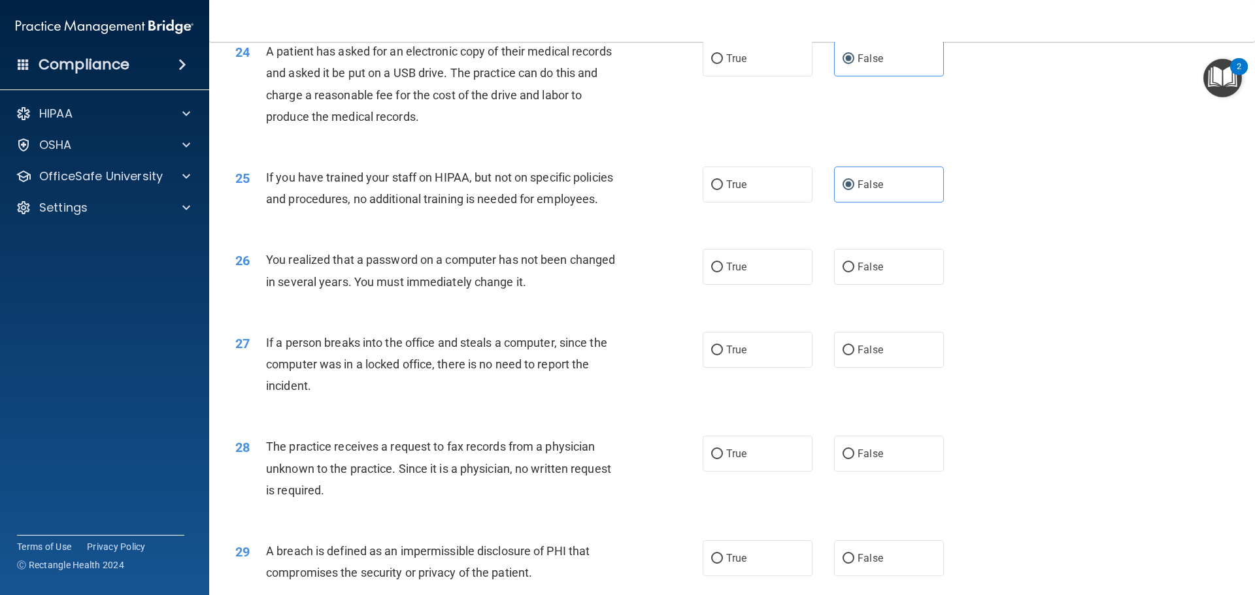
scroll to position [2287, 0]
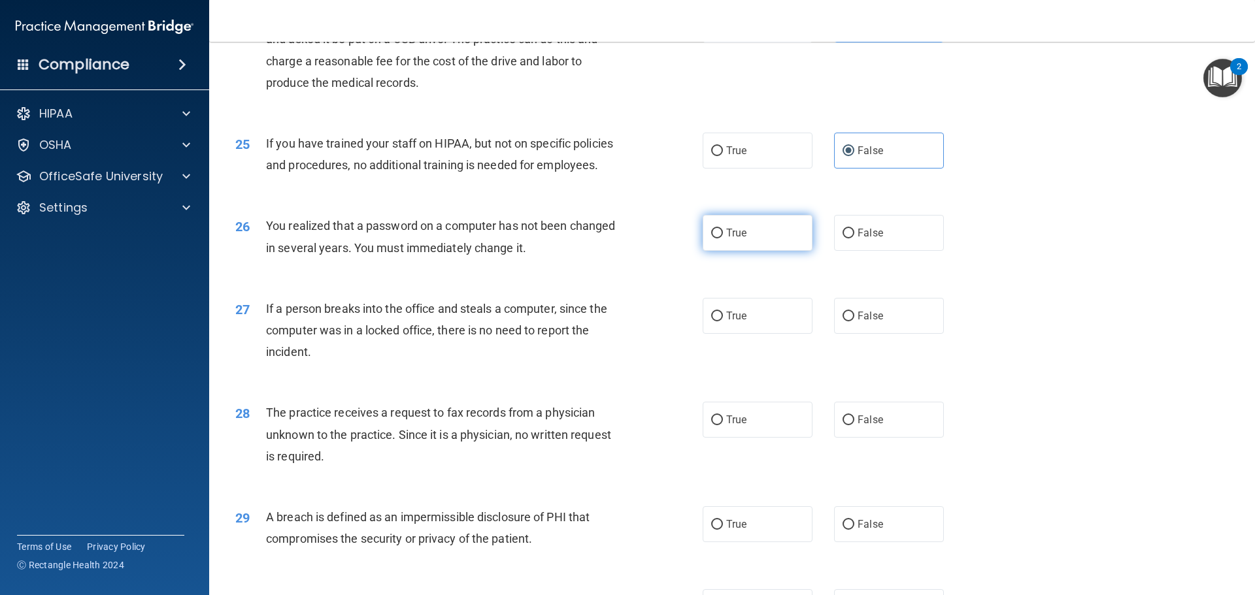
click at [726, 239] on span "True" at bounding box center [736, 233] width 20 height 12
click at [722, 238] on input "True" at bounding box center [717, 234] width 12 height 10
radio input "true"
click at [1068, 281] on div "26 You realized that a password on a computer has not been changed in several y…" at bounding box center [731, 240] width 1013 height 82
click at [869, 322] on span "False" at bounding box center [869, 316] width 25 height 12
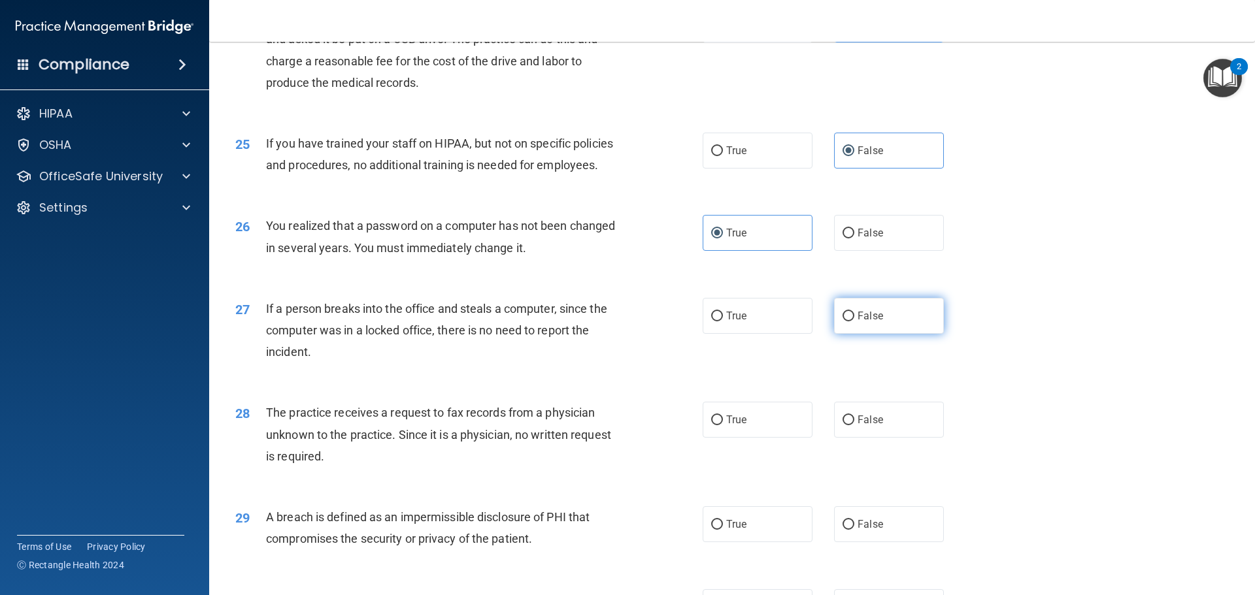
click at [854, 321] on input "False" at bounding box center [848, 317] width 12 height 10
radio input "true"
click at [1059, 372] on div "27 If a person breaks into the office and steals a computer, since the computer…" at bounding box center [731, 334] width 1013 height 105
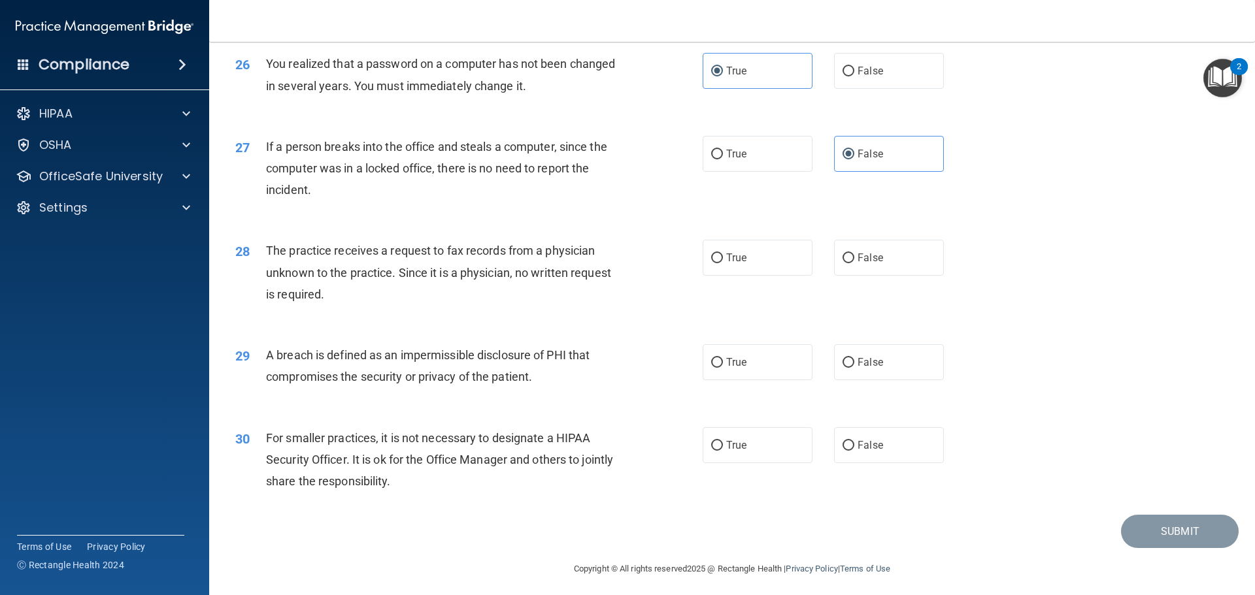
scroll to position [2483, 0]
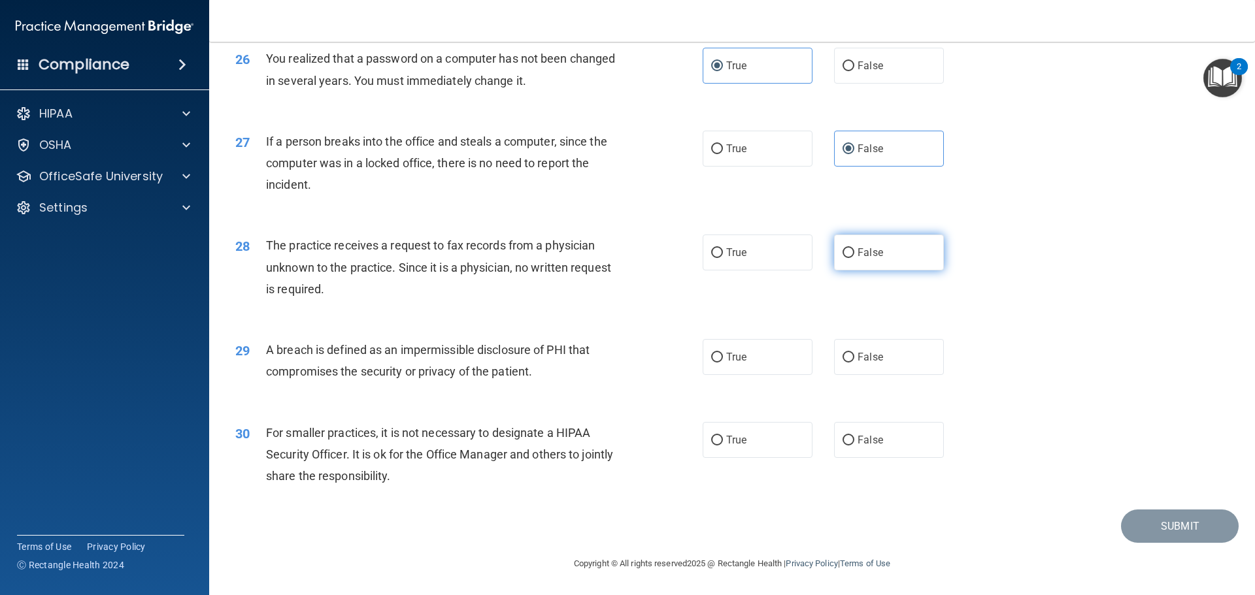
click at [873, 271] on label "False" at bounding box center [889, 253] width 110 height 36
click at [854, 258] on input "False" at bounding box center [848, 253] width 12 height 10
radio input "true"
click at [763, 367] on label "True" at bounding box center [757, 357] width 110 height 36
click at [723, 363] on input "True" at bounding box center [717, 358] width 12 height 10
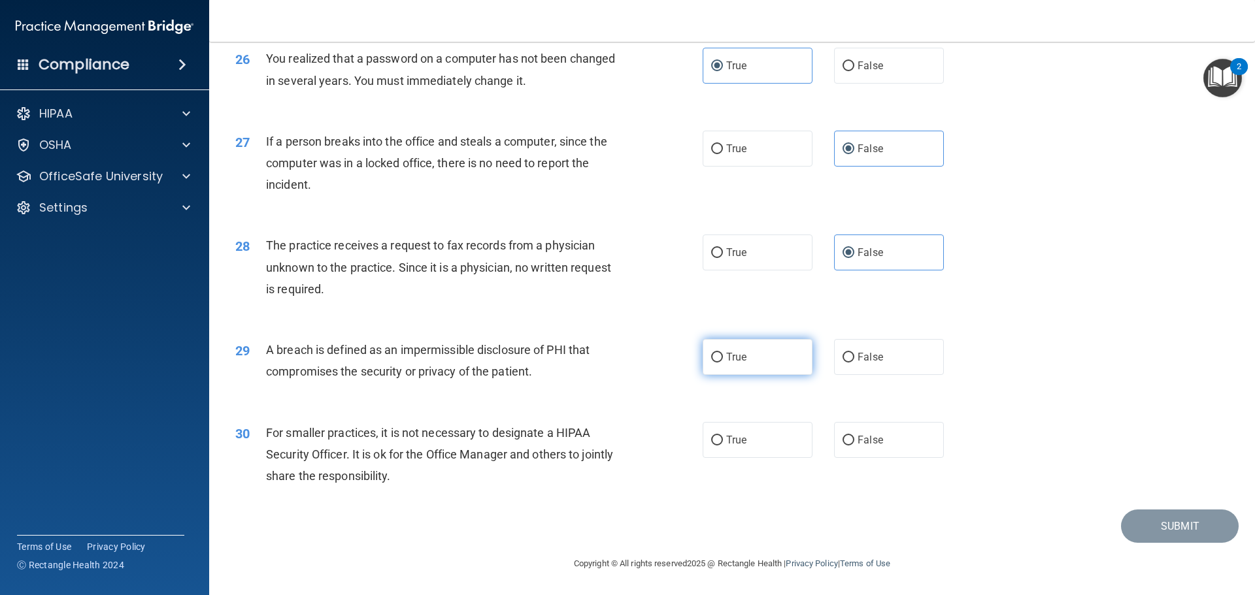
radio input "true"
click at [770, 458] on label "True" at bounding box center [757, 440] width 110 height 36
click at [723, 446] on input "True" at bounding box center [717, 441] width 12 height 10
radio input "true"
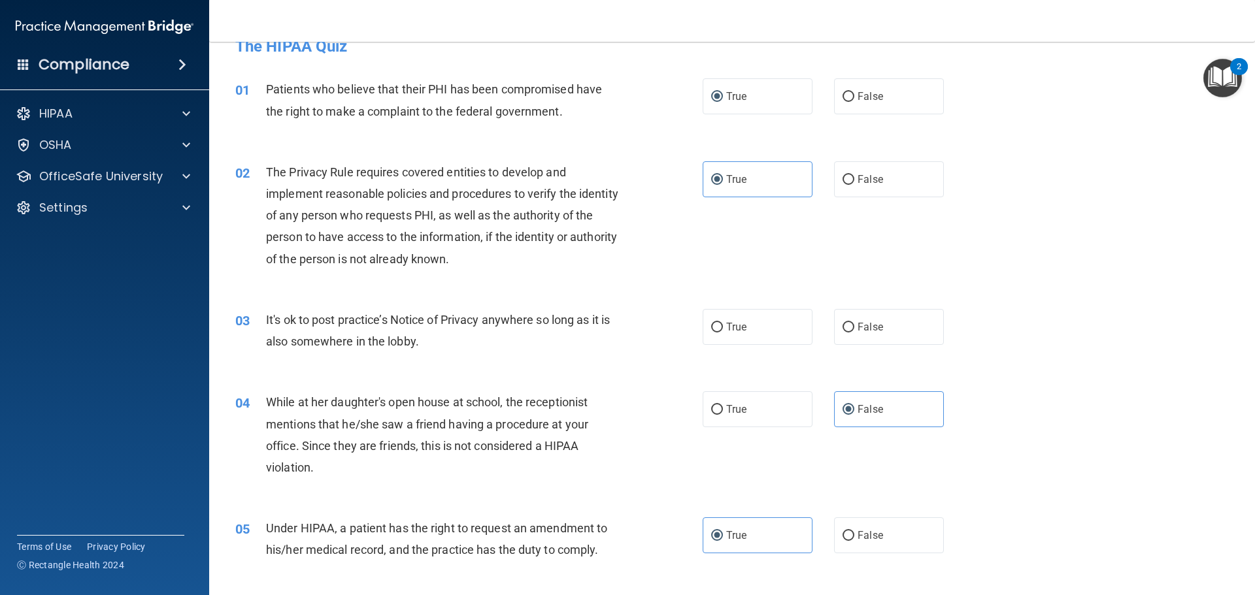
scroll to position [0, 0]
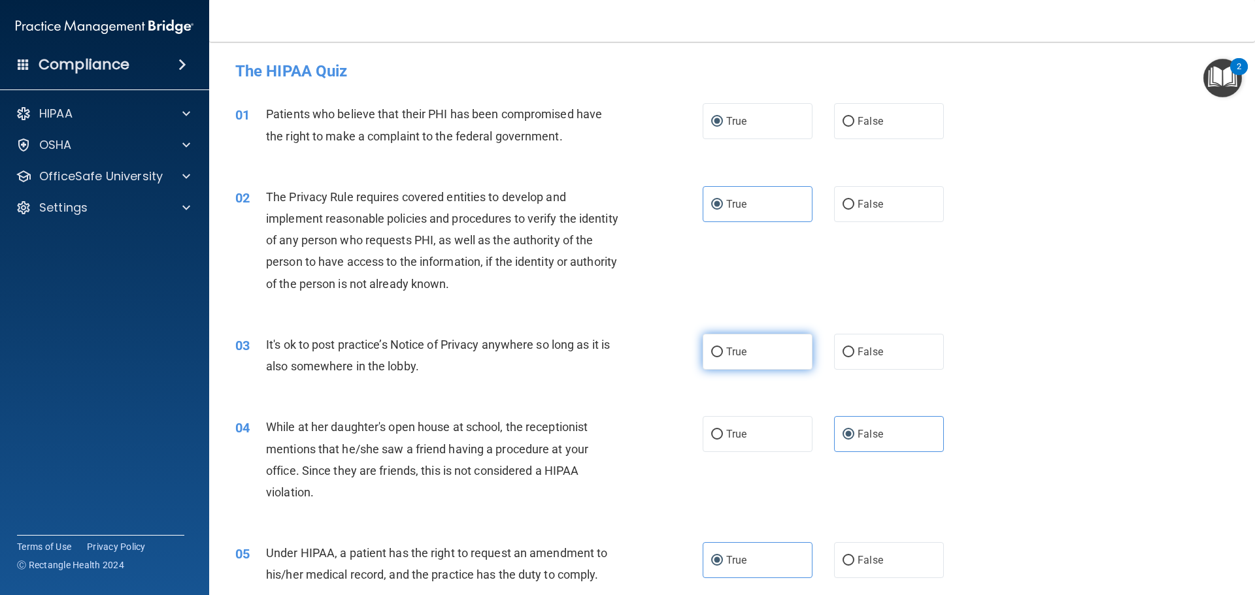
click at [748, 355] on label "True" at bounding box center [757, 352] width 110 height 36
click at [723, 355] on input "True" at bounding box center [717, 353] width 12 height 10
radio input "true"
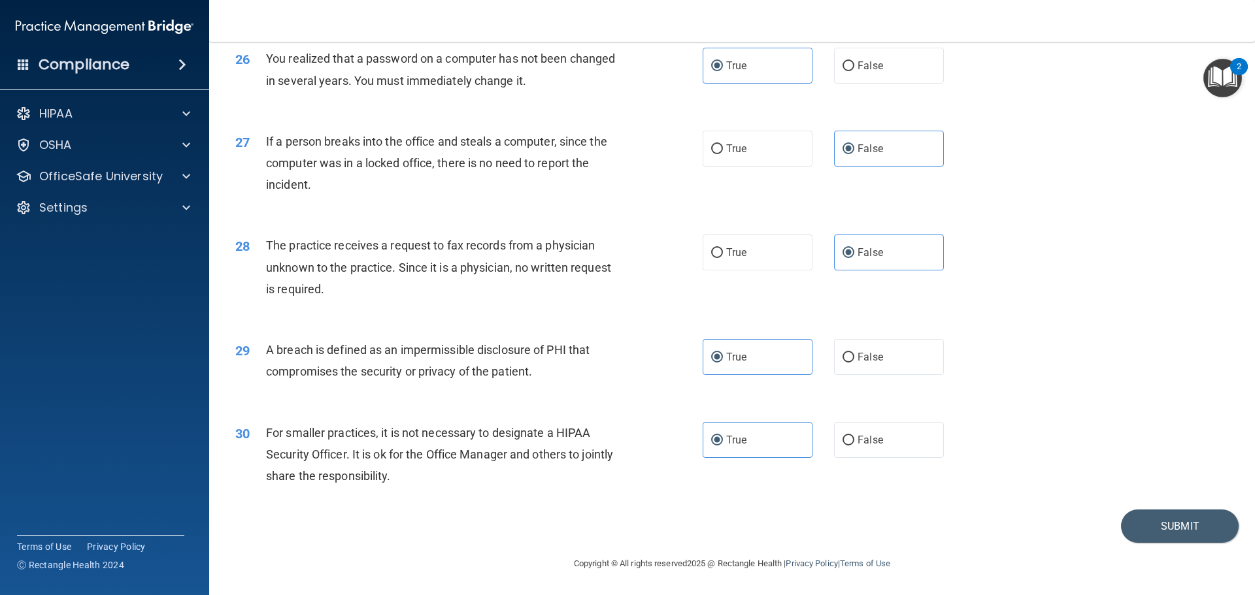
scroll to position [2497, 0]
click at [1164, 526] on button "Submit" at bounding box center [1180, 526] width 118 height 33
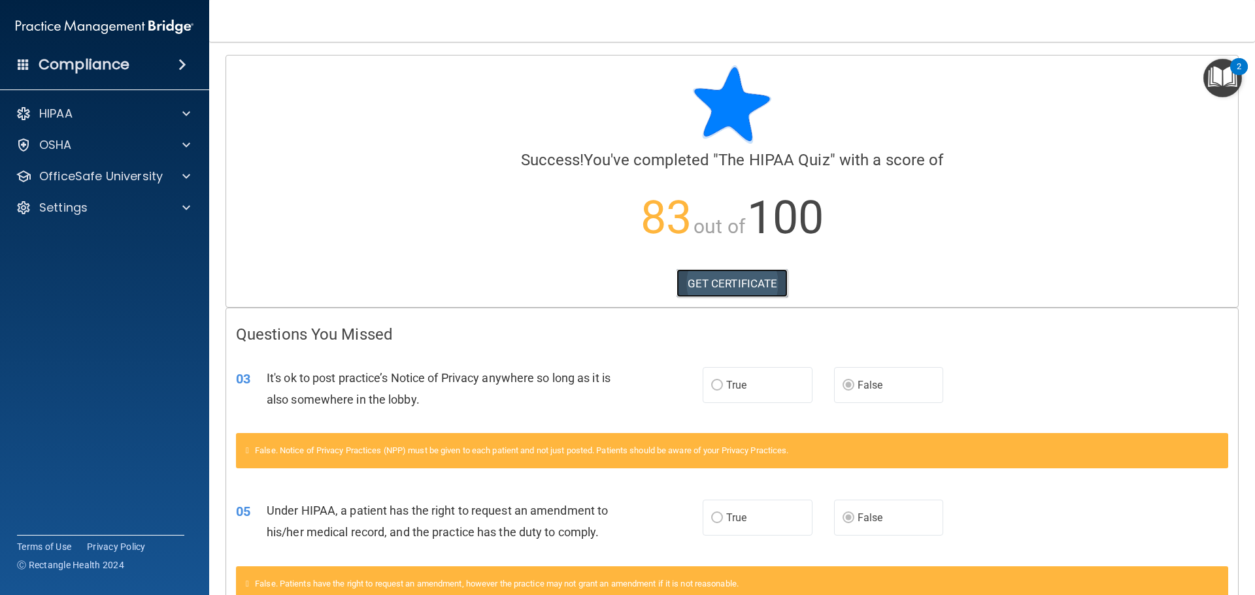
click at [747, 291] on link "GET CERTIFICATE" at bounding box center [732, 283] width 112 height 29
click at [177, 105] on div "HIPAA" at bounding box center [105, 114] width 210 height 26
click at [181, 114] on div at bounding box center [184, 114] width 33 height 16
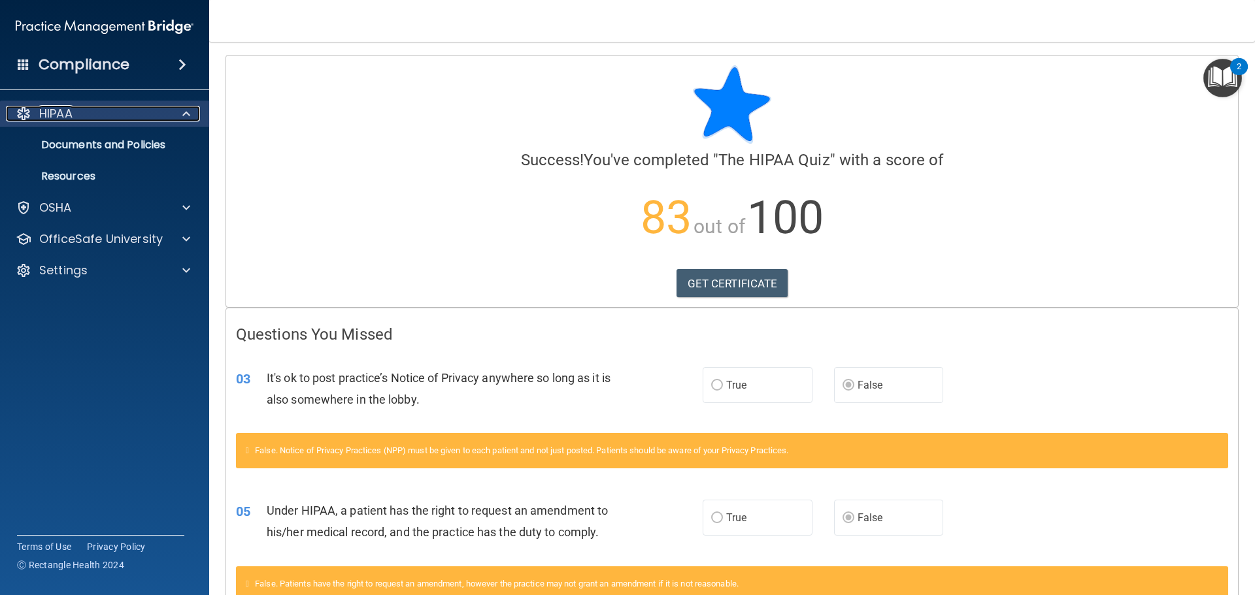
click at [192, 107] on div at bounding box center [184, 114] width 33 height 16
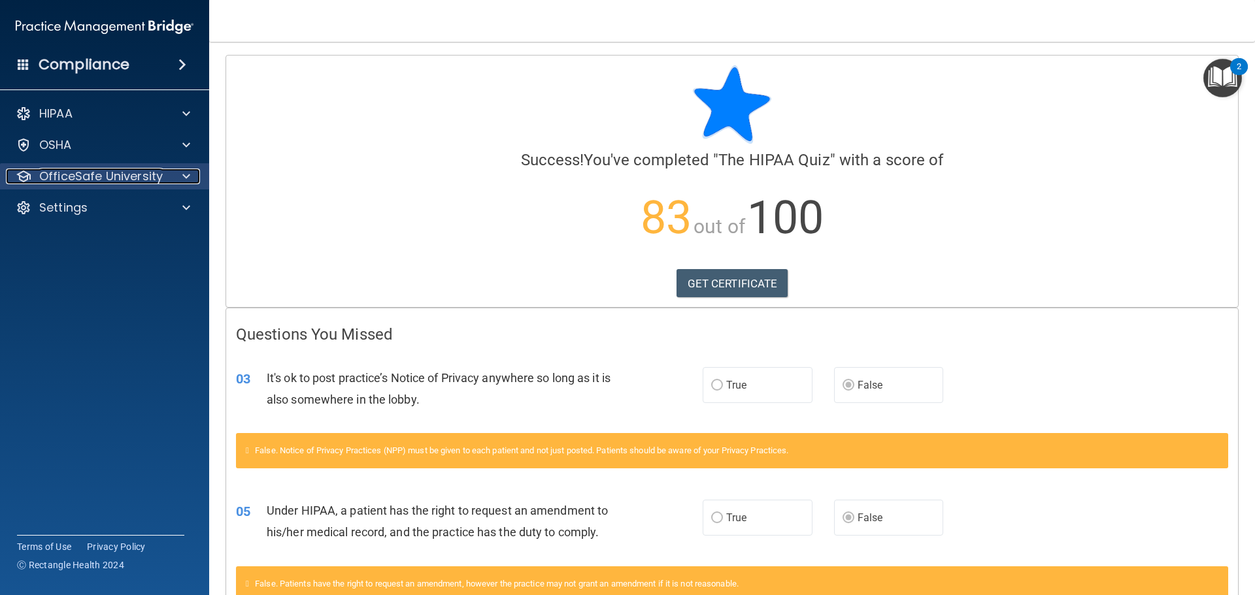
click at [192, 174] on div at bounding box center [184, 177] width 33 height 16
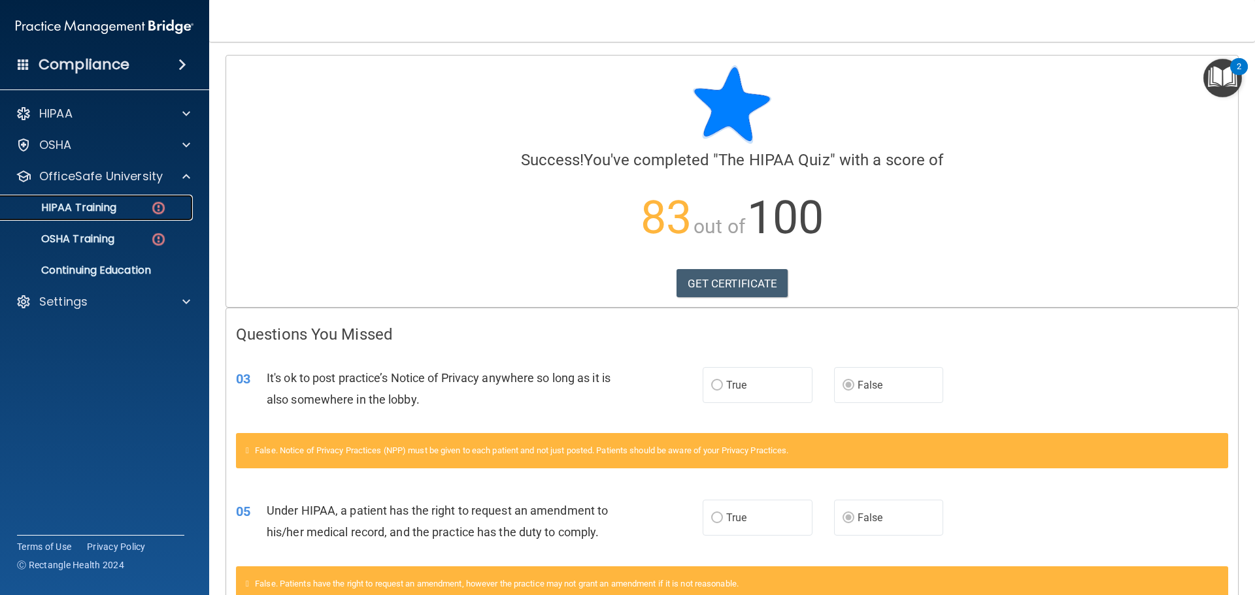
click at [92, 206] on p "HIPAA Training" at bounding box center [62, 207] width 108 height 13
